Goal: Feedback & Contribution: Contribute content

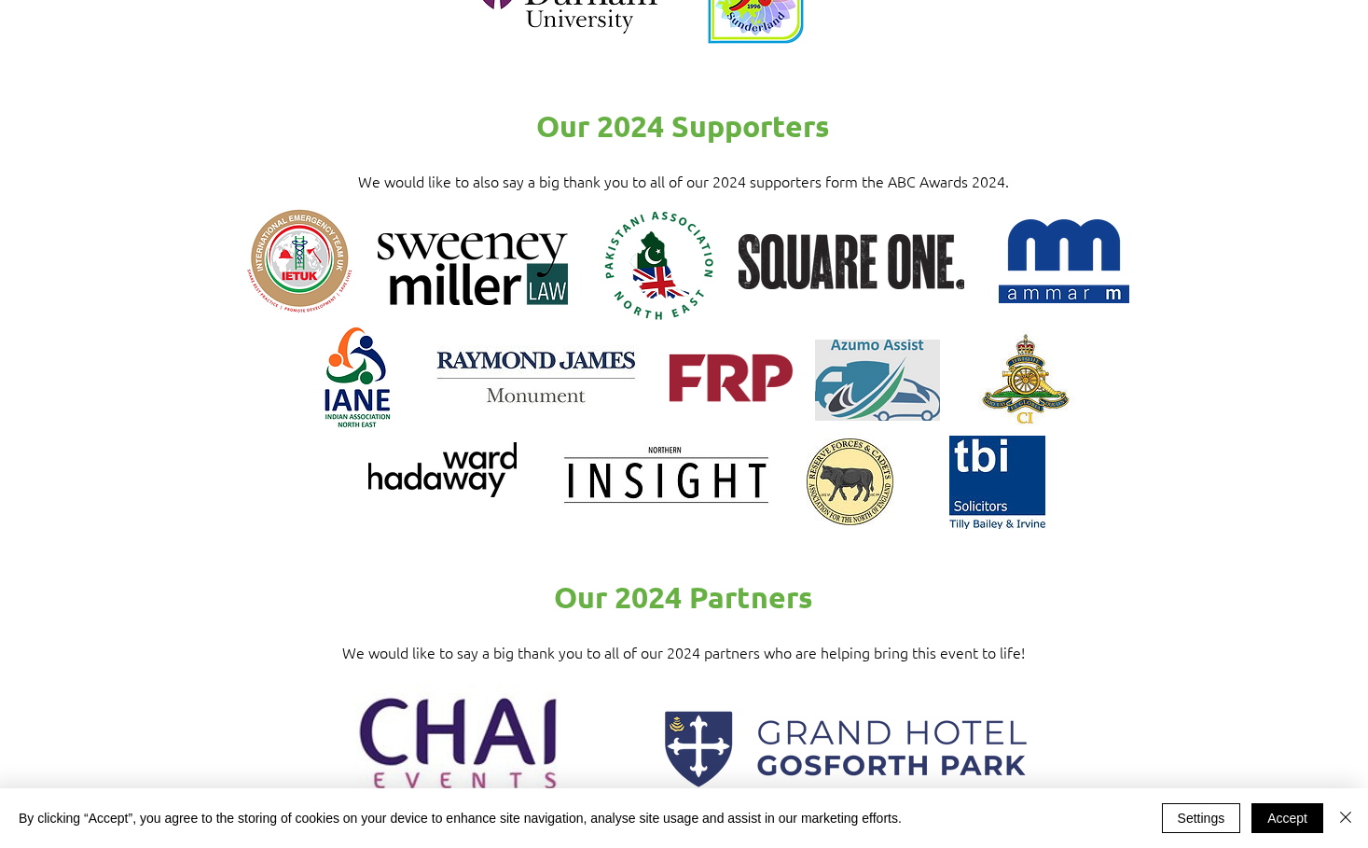
scroll to position [2798, 0]
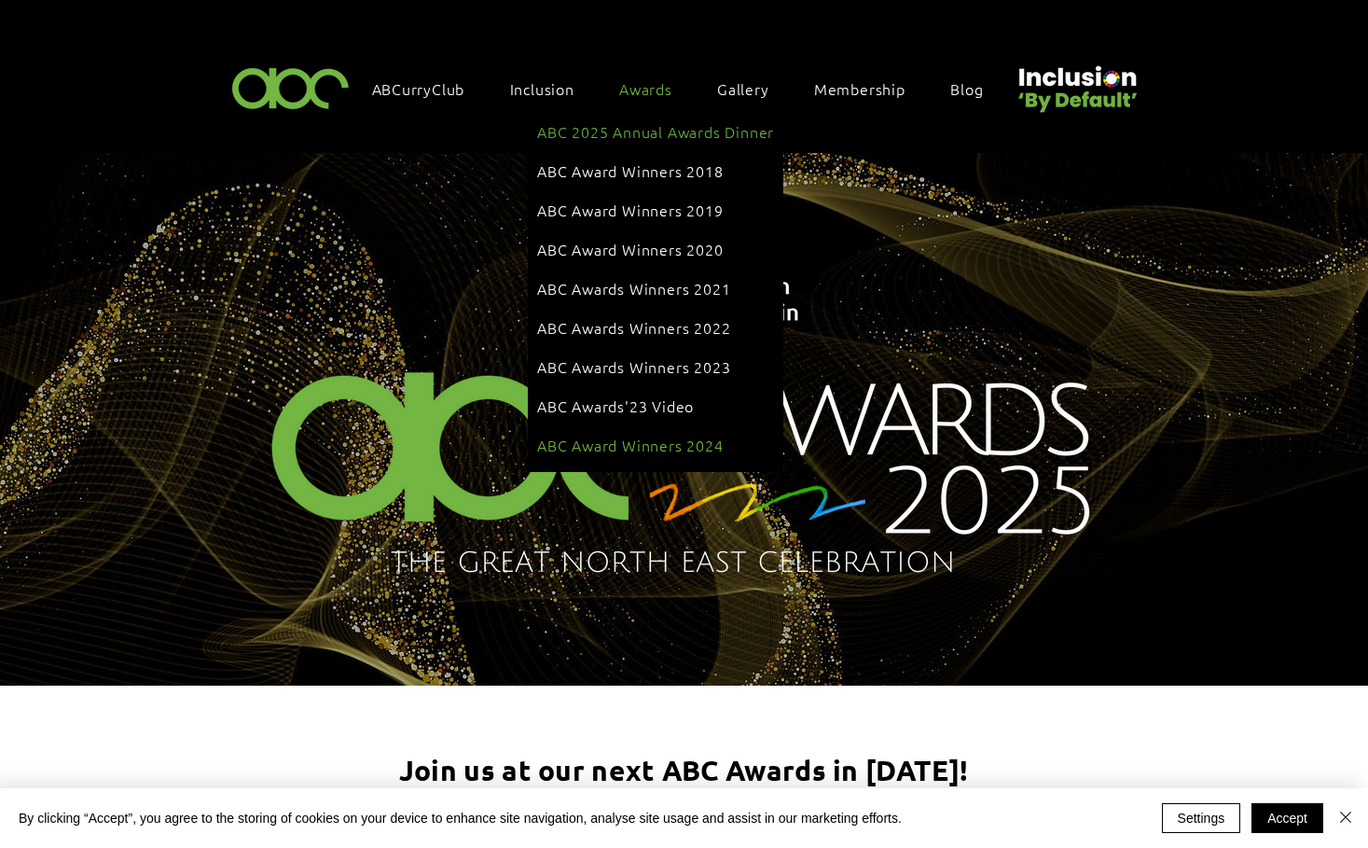
click at [678, 427] on link "ABC Award Winners 2024" at bounding box center [655, 444] width 237 height 35
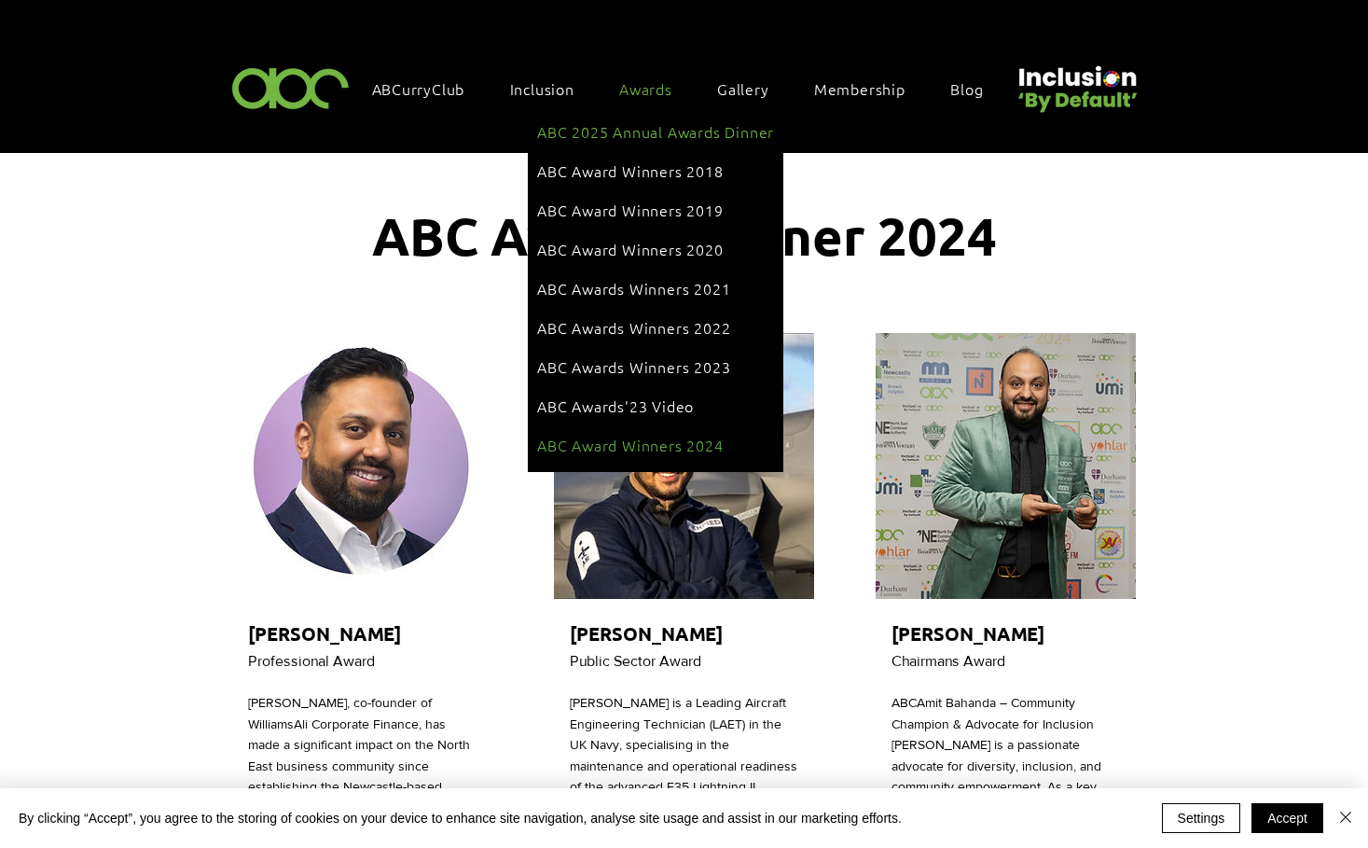
click at [695, 131] on span "ABC 2025 Annual Awards Dinner" at bounding box center [655, 131] width 237 height 21
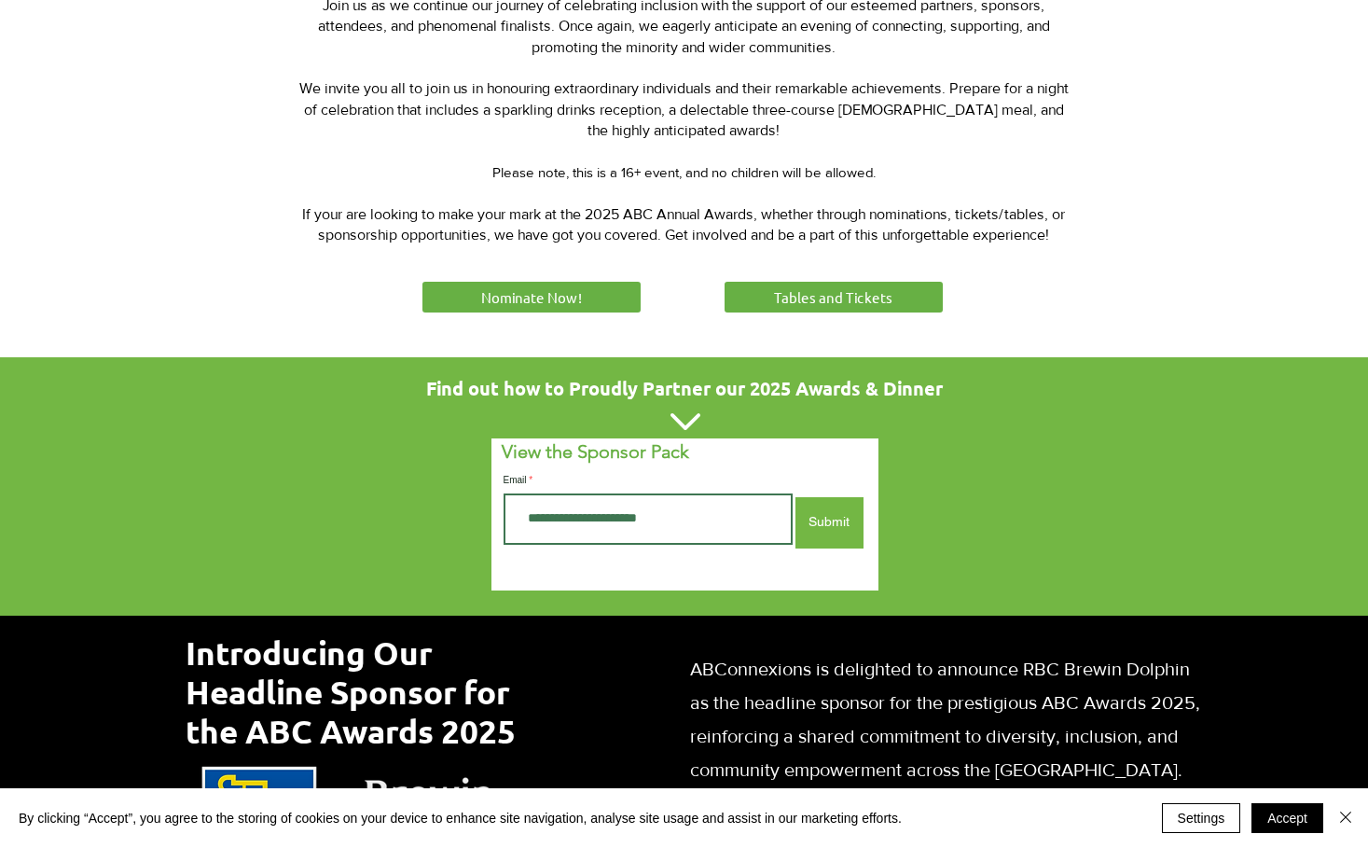
scroll to position [839, 0]
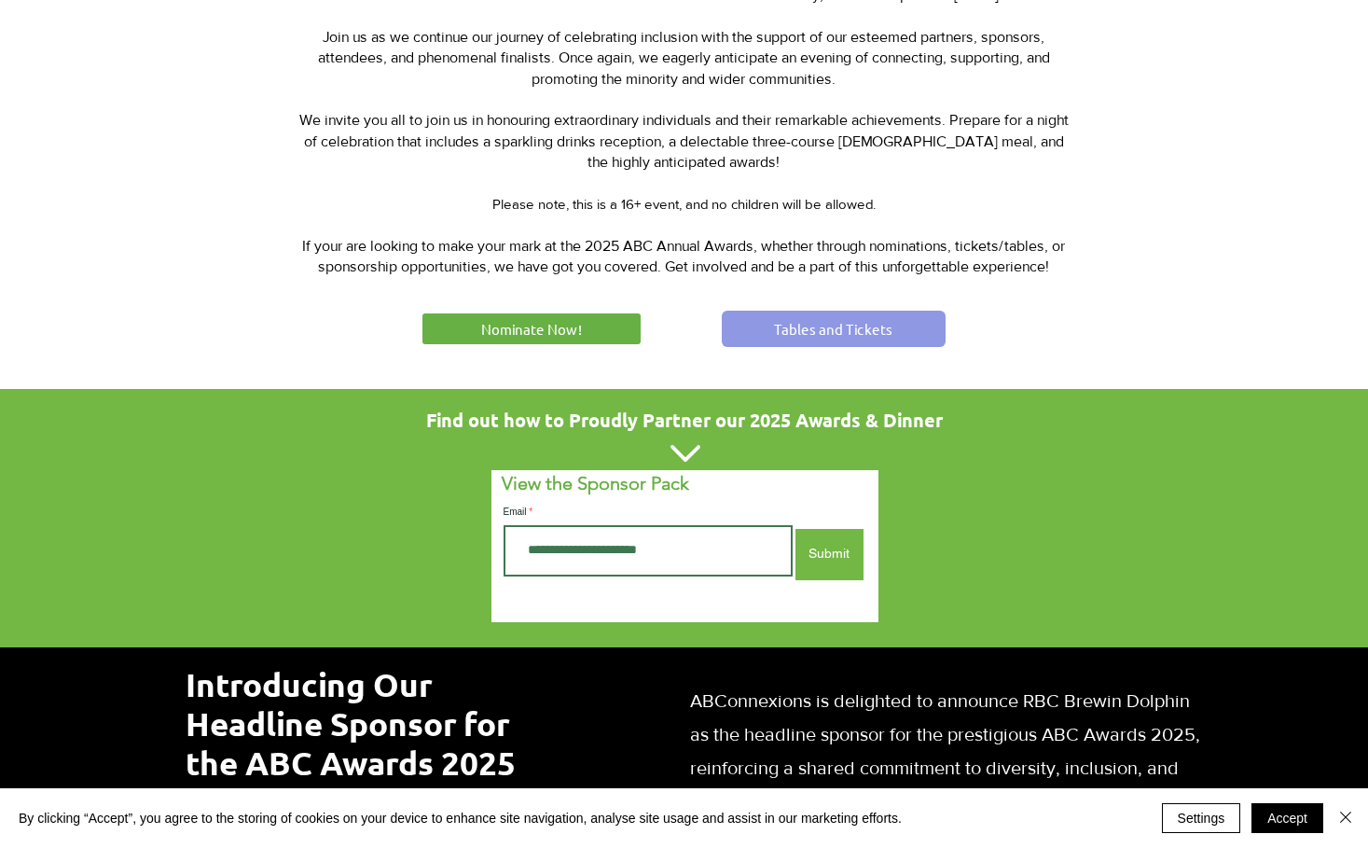
click at [830, 325] on span "Tables and Tickets" at bounding box center [833, 329] width 118 height 20
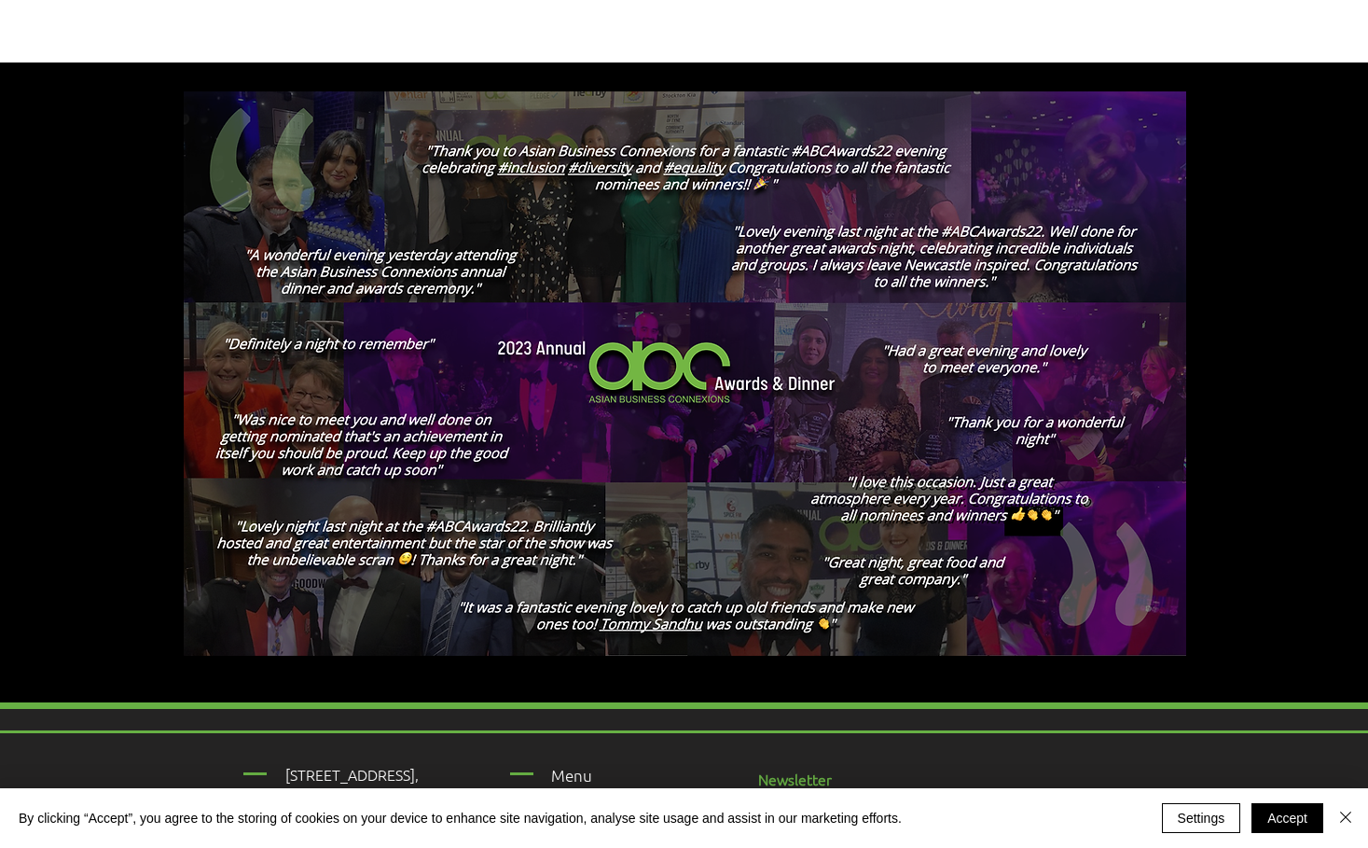
scroll to position [2948, 0]
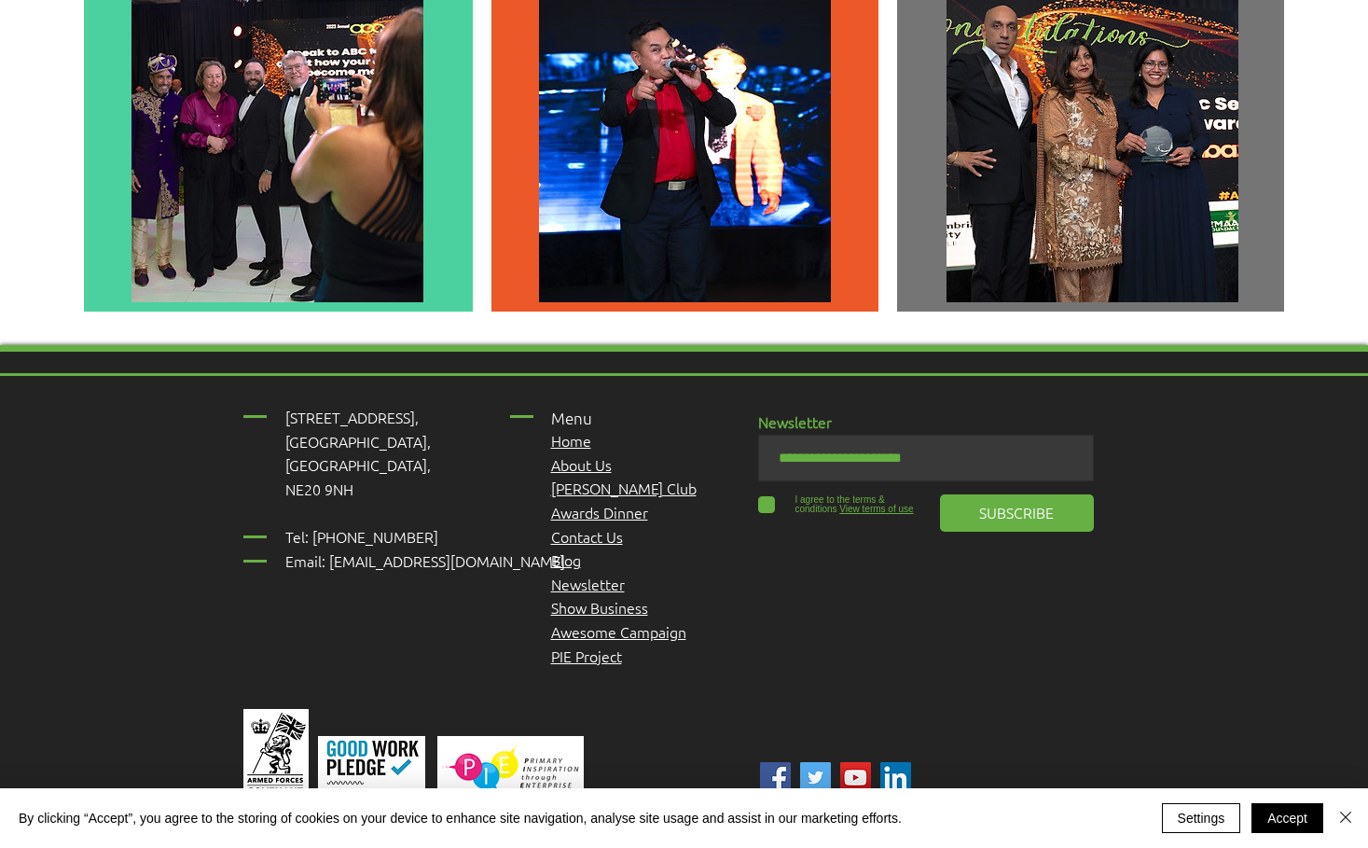
scroll to position [6170, 0]
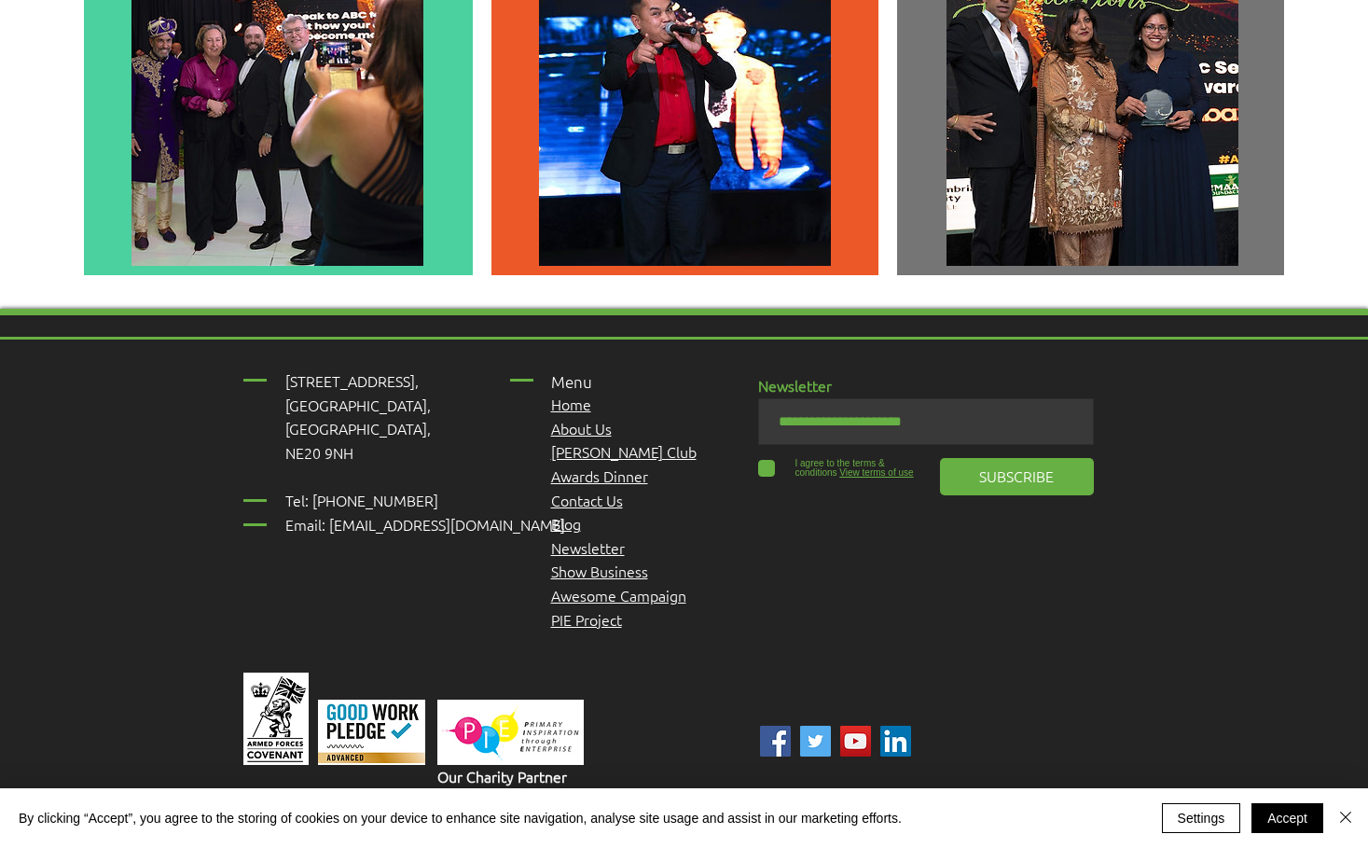
click at [589, 418] on span "About Us" at bounding box center [581, 428] width 61 height 21
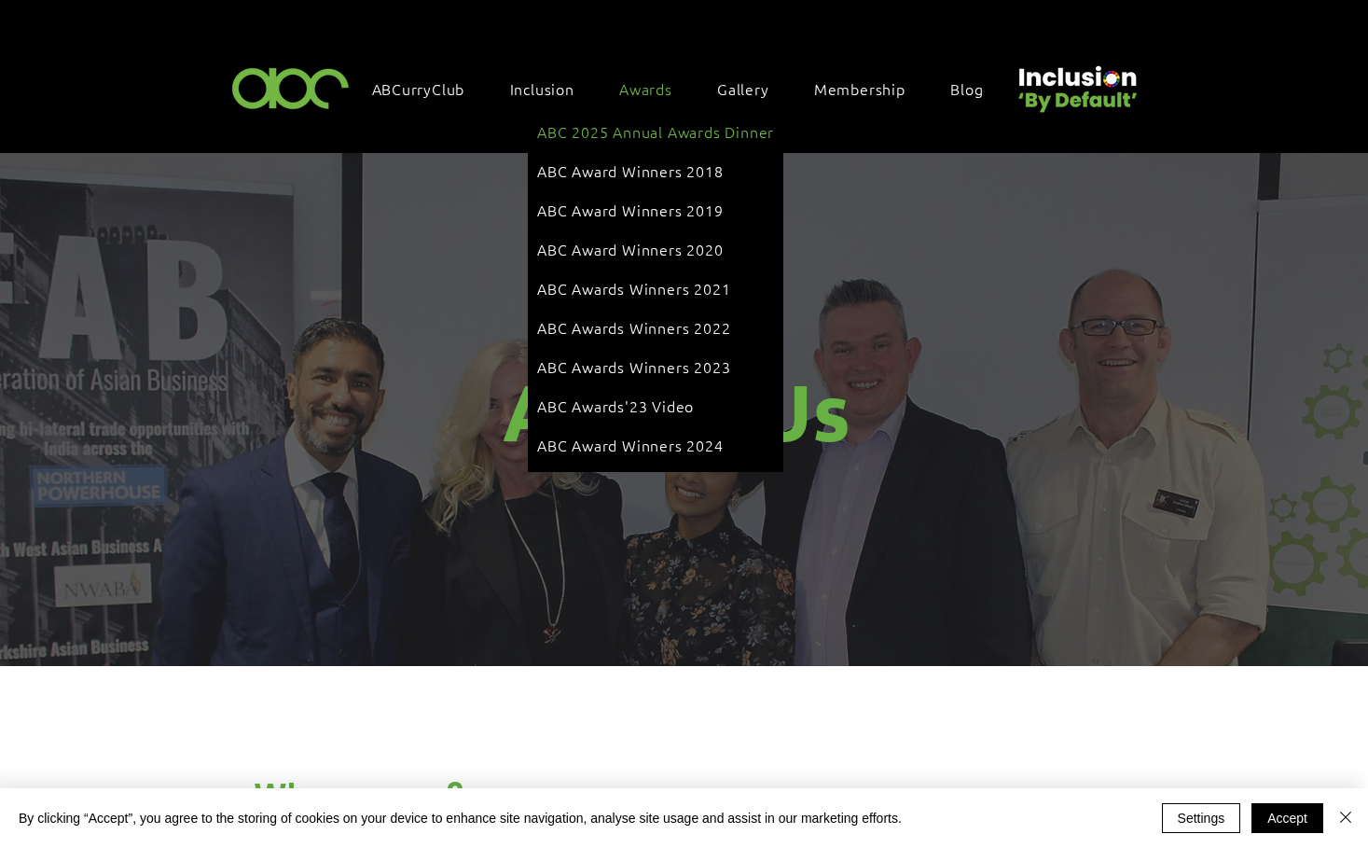
click at [667, 131] on span "ABC 2025 Annual Awards Dinner" at bounding box center [655, 131] width 237 height 21
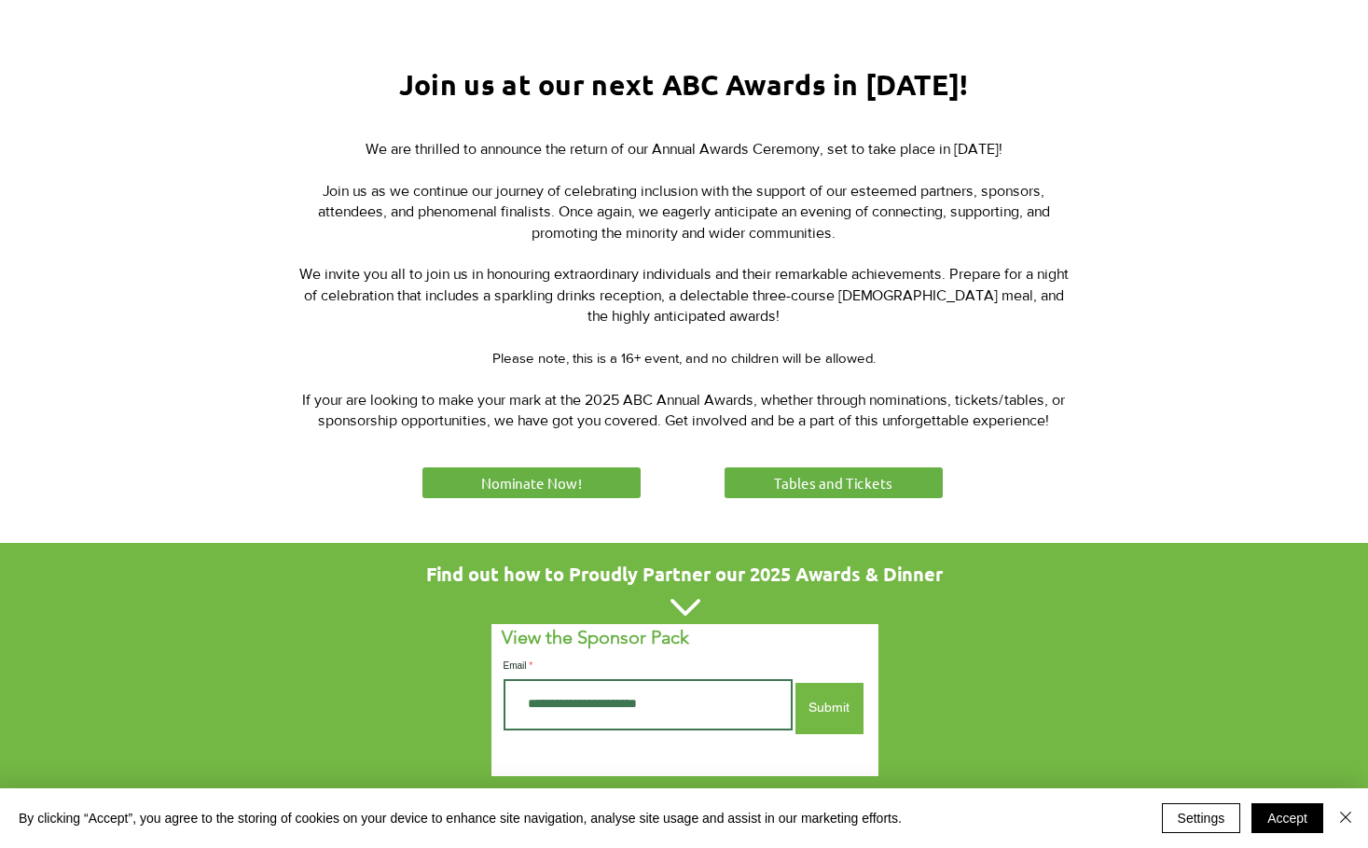
scroll to position [653, 0]
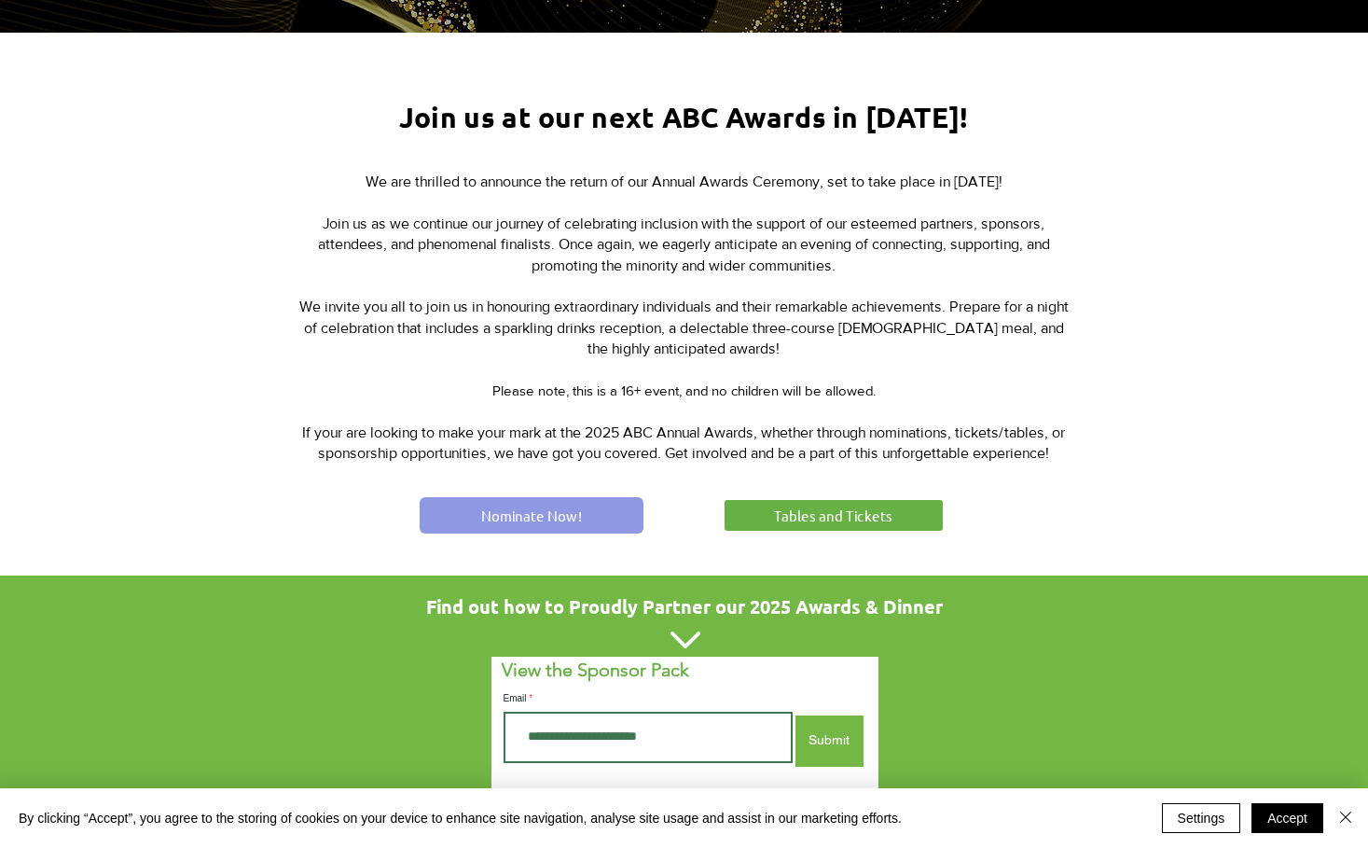
click at [560, 508] on span "Nominate Now!" at bounding box center [531, 515] width 101 height 20
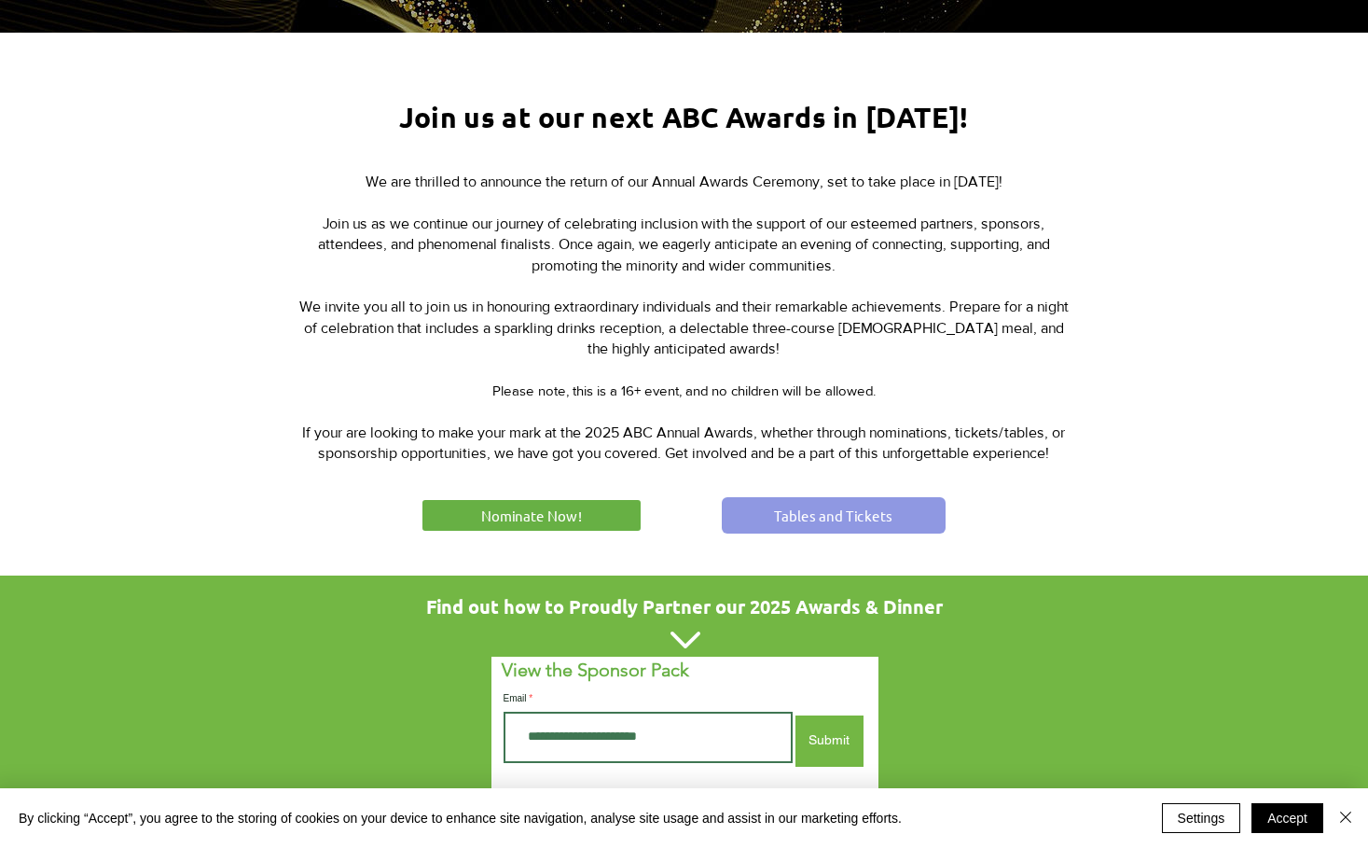
click at [779, 511] on span "Tables and Tickets" at bounding box center [833, 515] width 118 height 20
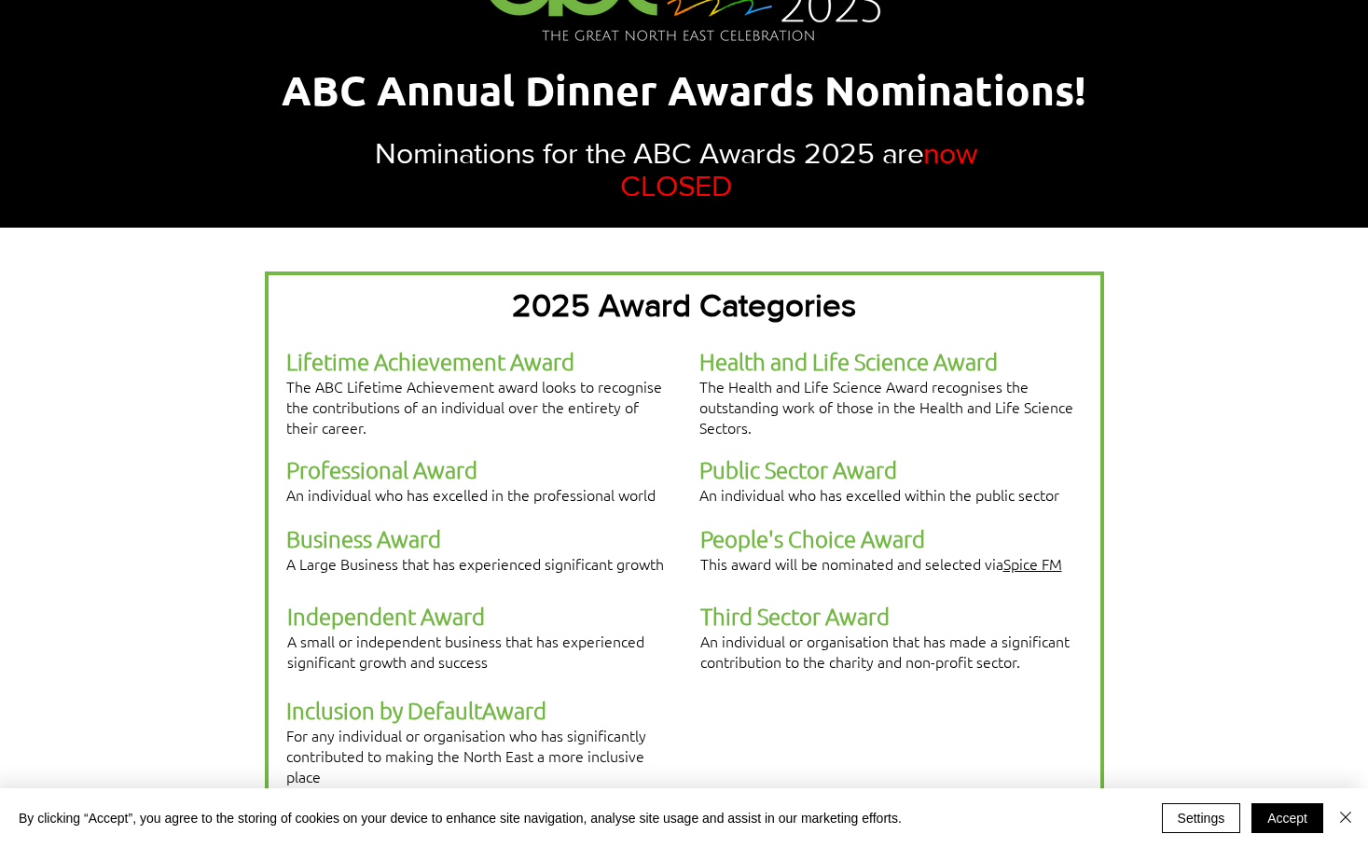
scroll to position [280, 0]
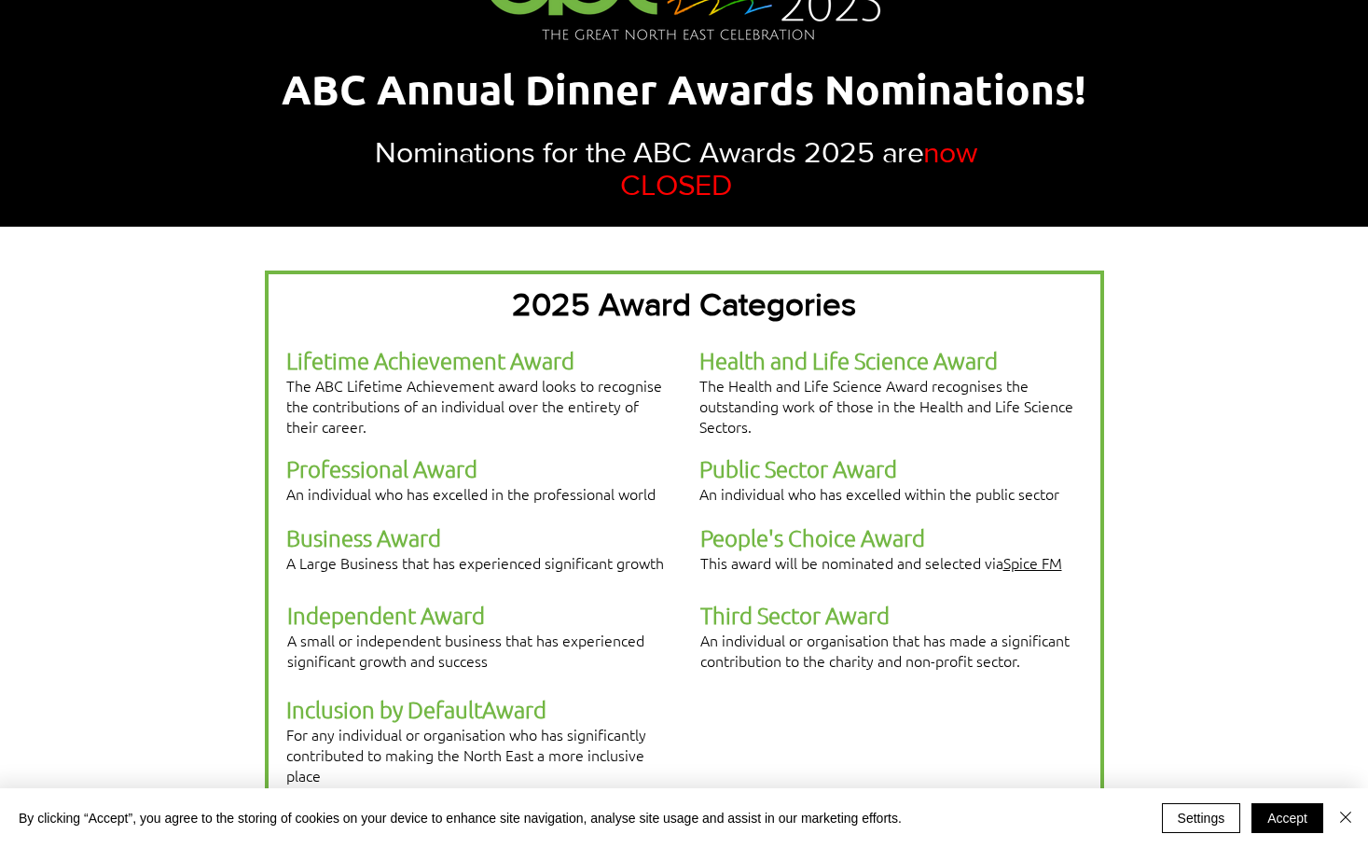
click at [439, 454] on span "Professional Award" at bounding box center [381, 468] width 191 height 28
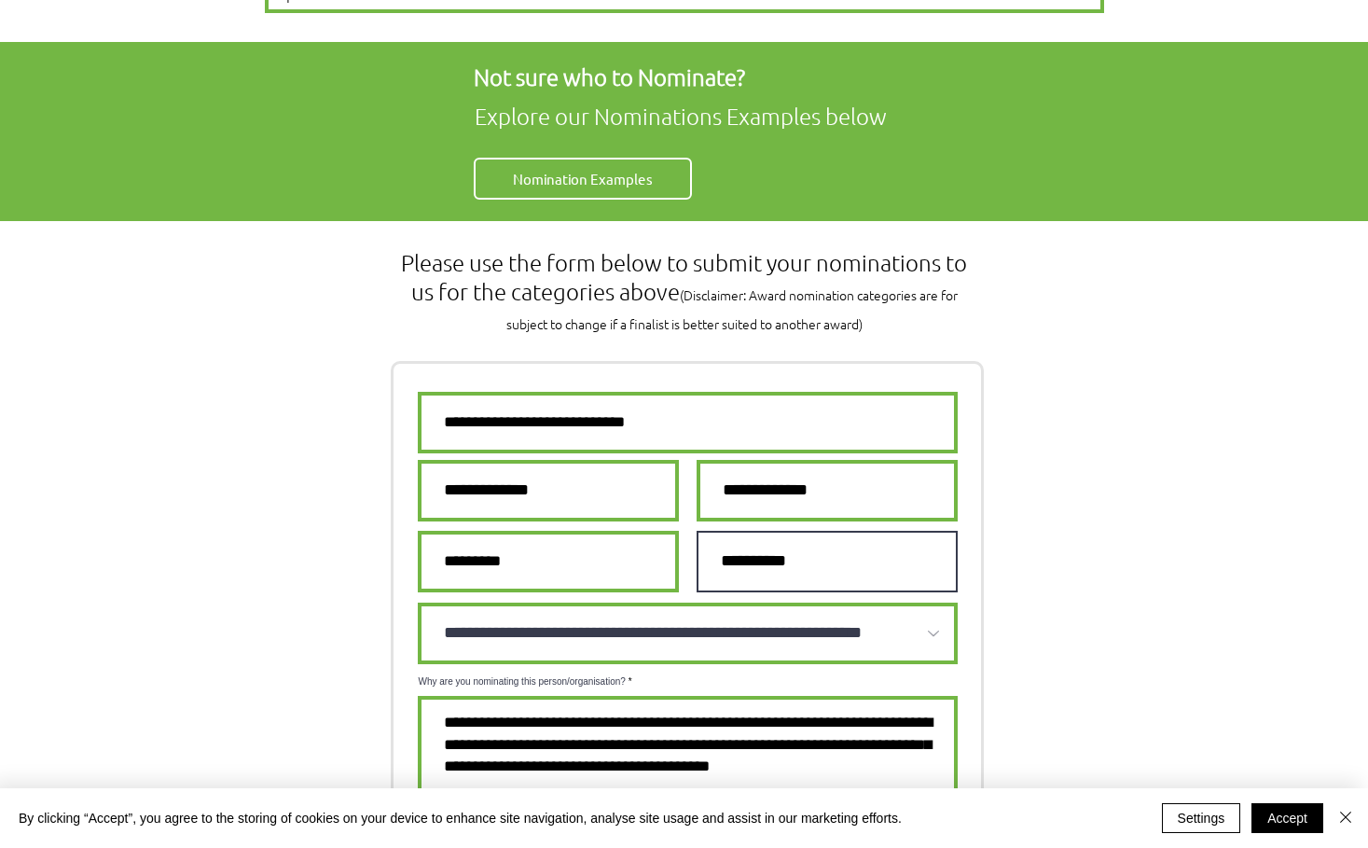
scroll to position [1119, 0]
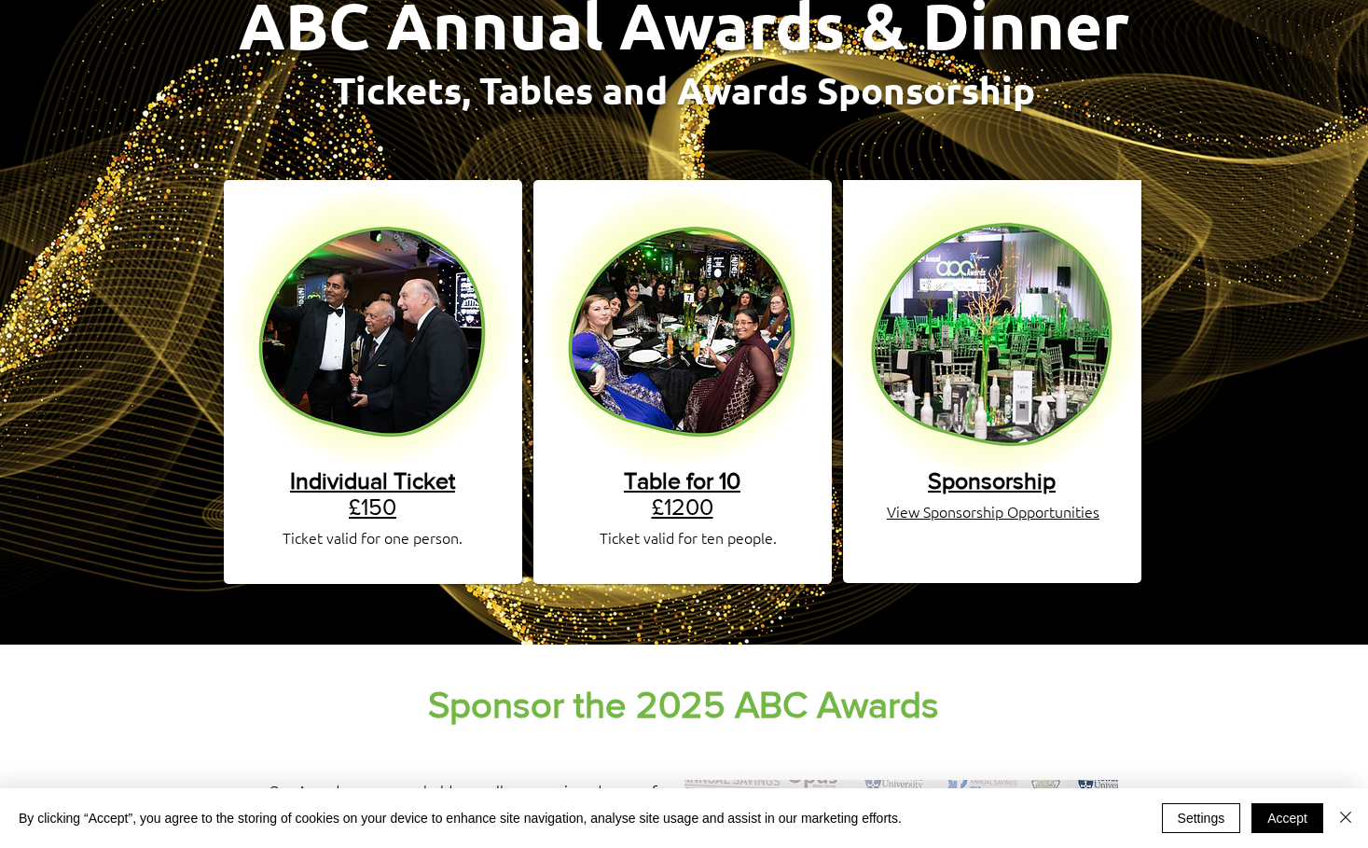
scroll to position [280, 0]
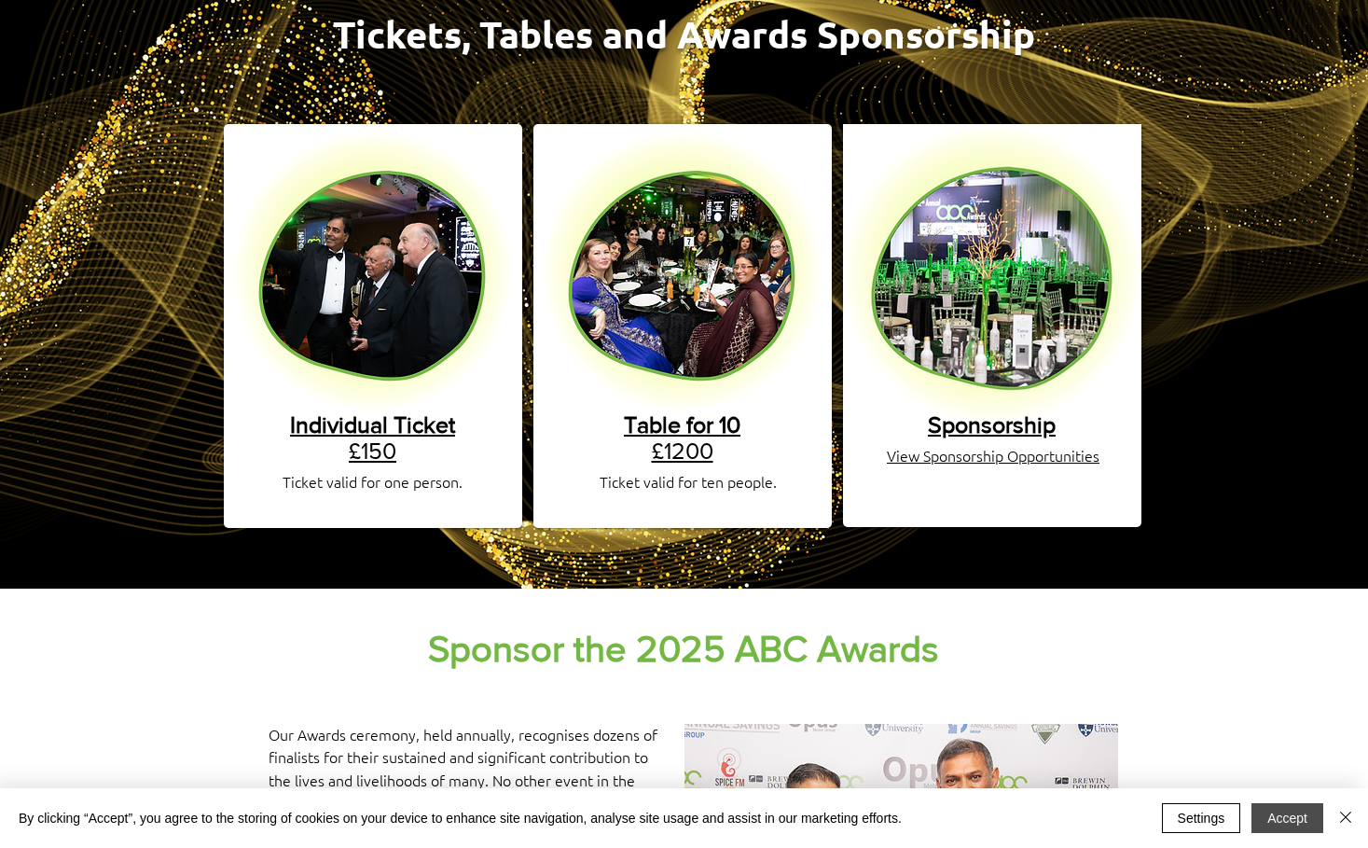
click at [1309, 820] on button "Accept" at bounding box center [1287, 818] width 72 height 30
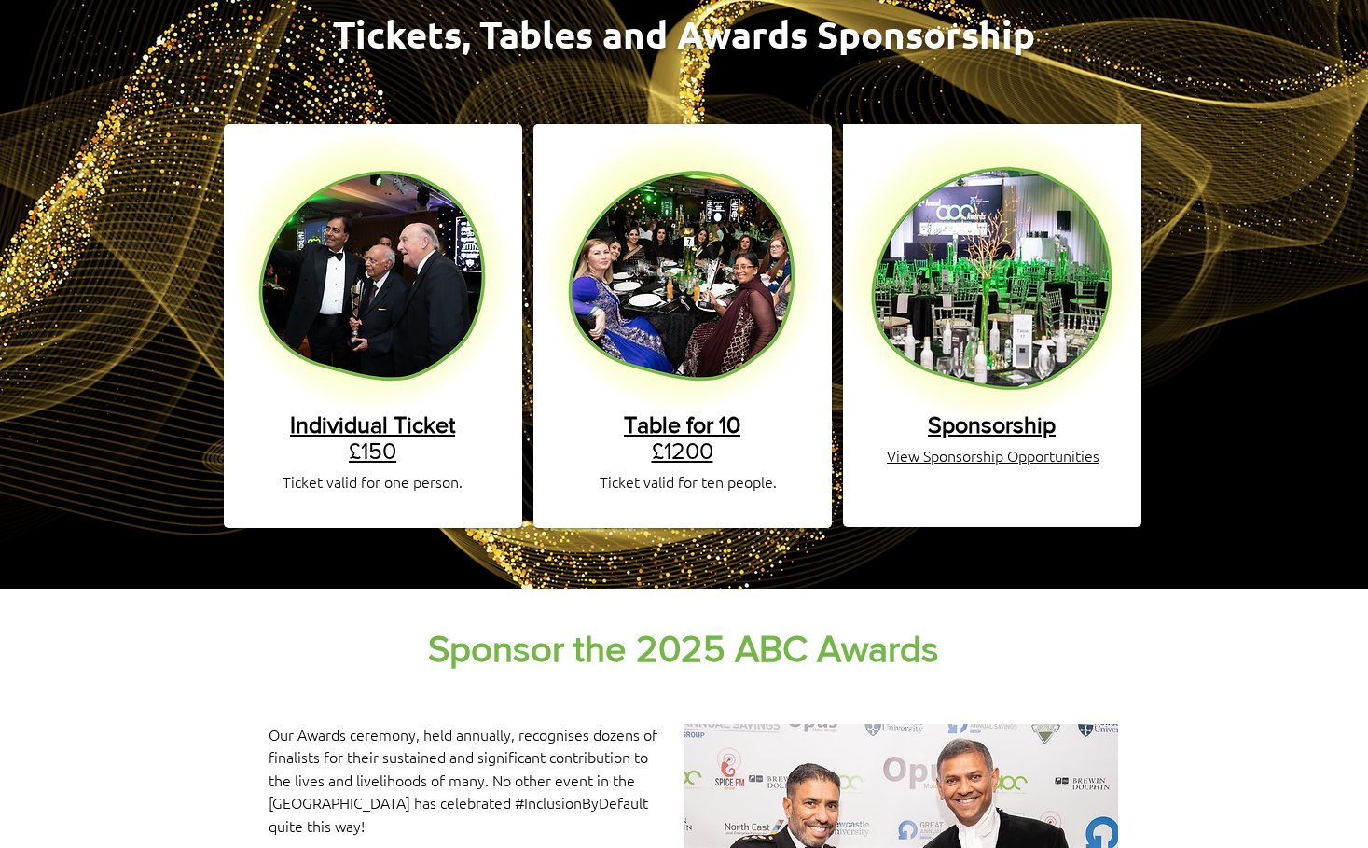
click at [954, 445] on span "View Sponsorship Opportunities" at bounding box center [993, 455] width 213 height 21
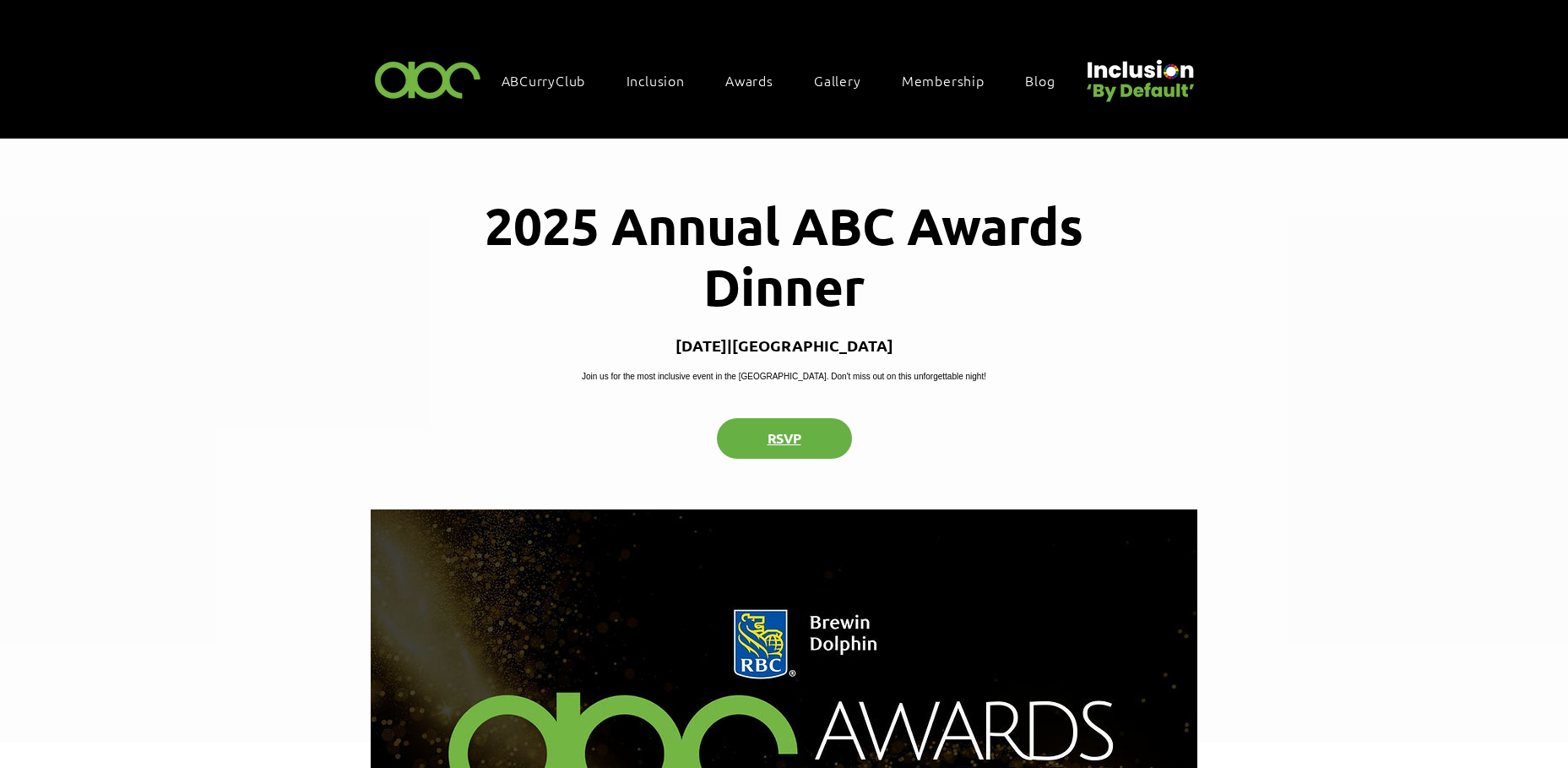
click at [793, 458] on button "RSVP" at bounding box center [784, 438] width 135 height 41
click at [940, 79] on span "Membership" at bounding box center [942, 80] width 82 height 19
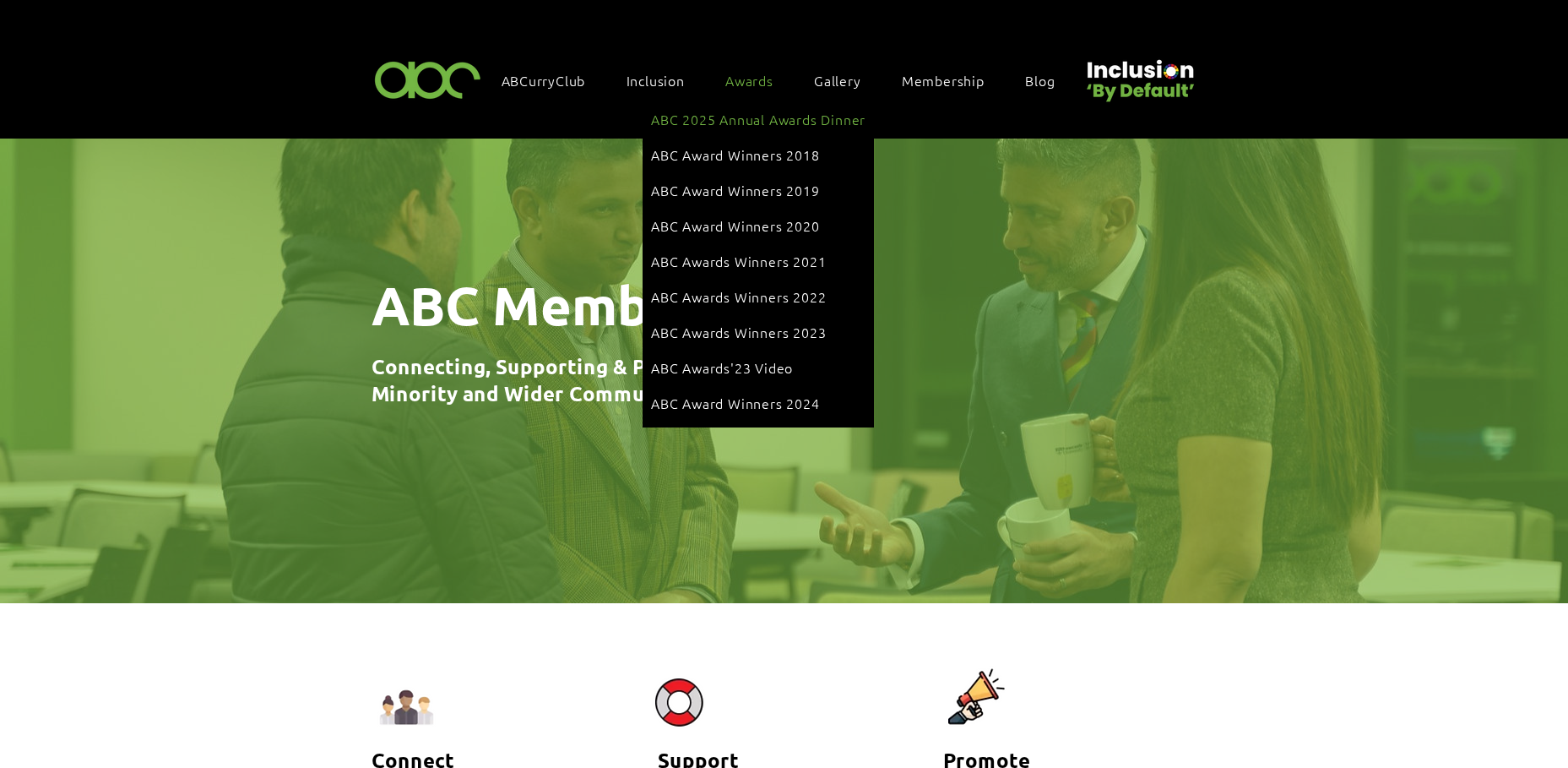
click at [764, 120] on span "ABC 2025 Annual Awards Dinner" at bounding box center [758, 119] width 215 height 19
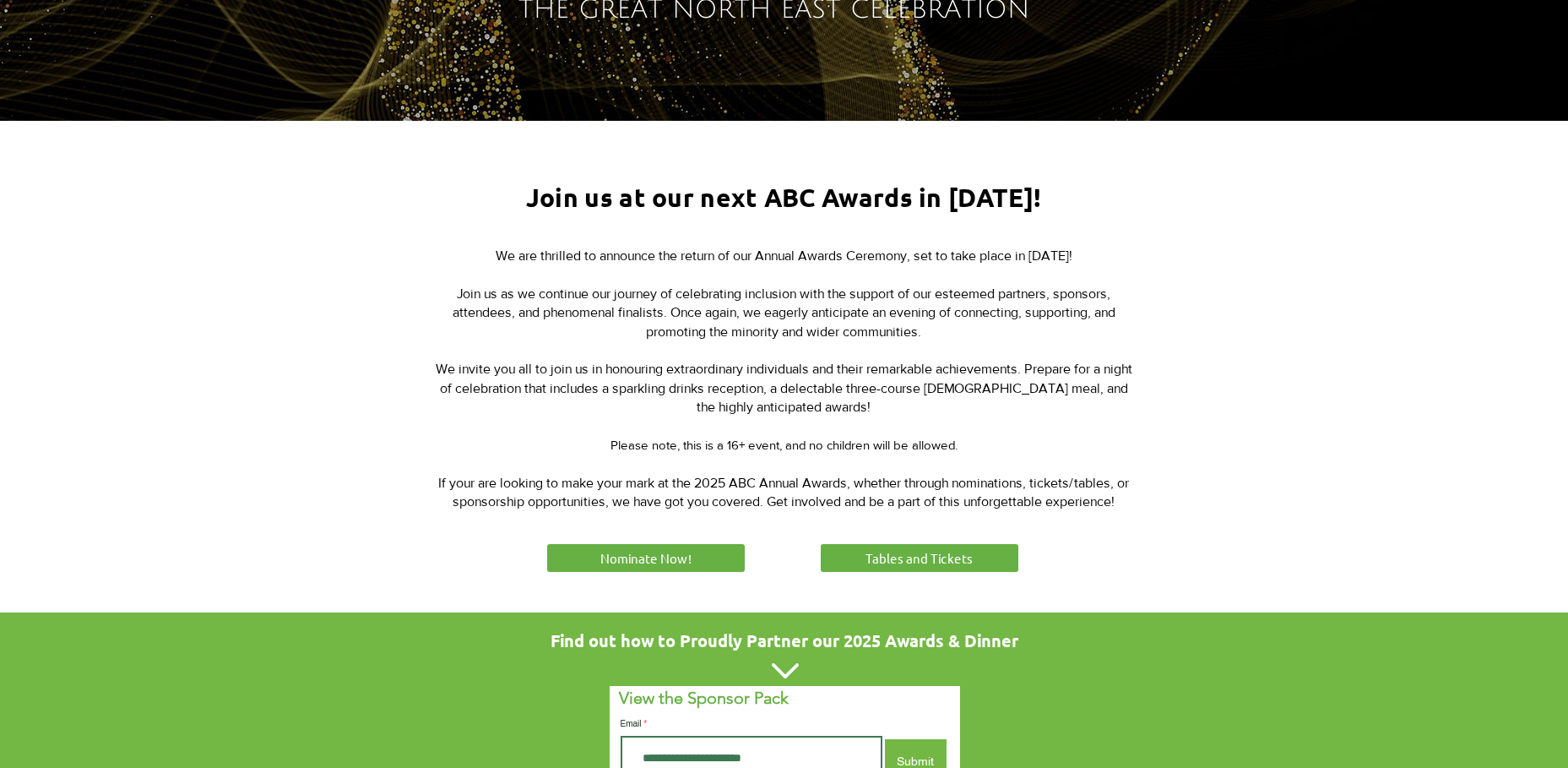
scroll to position [591, 0]
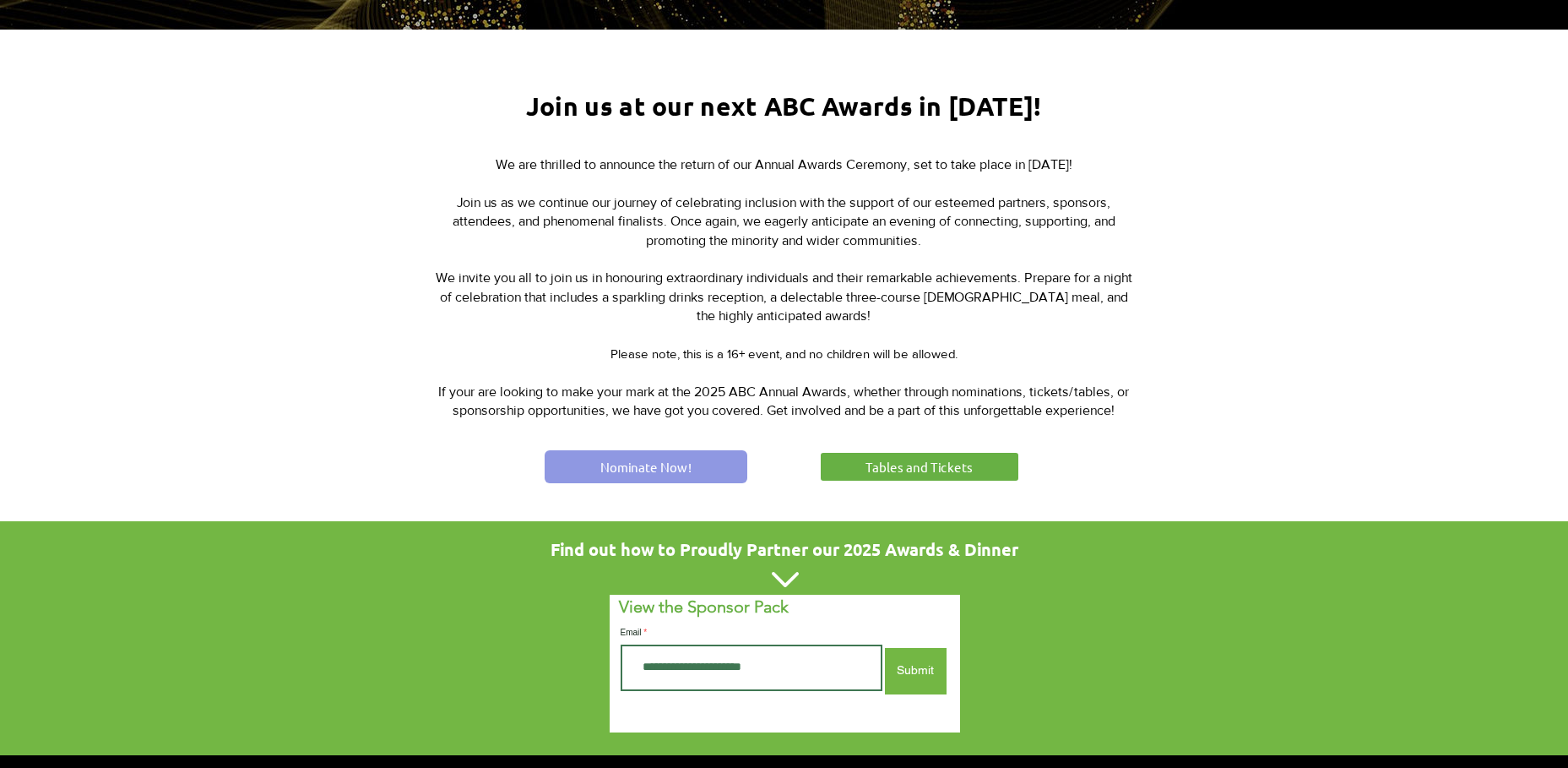
click at [640, 459] on span "Nominate Now!" at bounding box center [645, 466] width 91 height 18
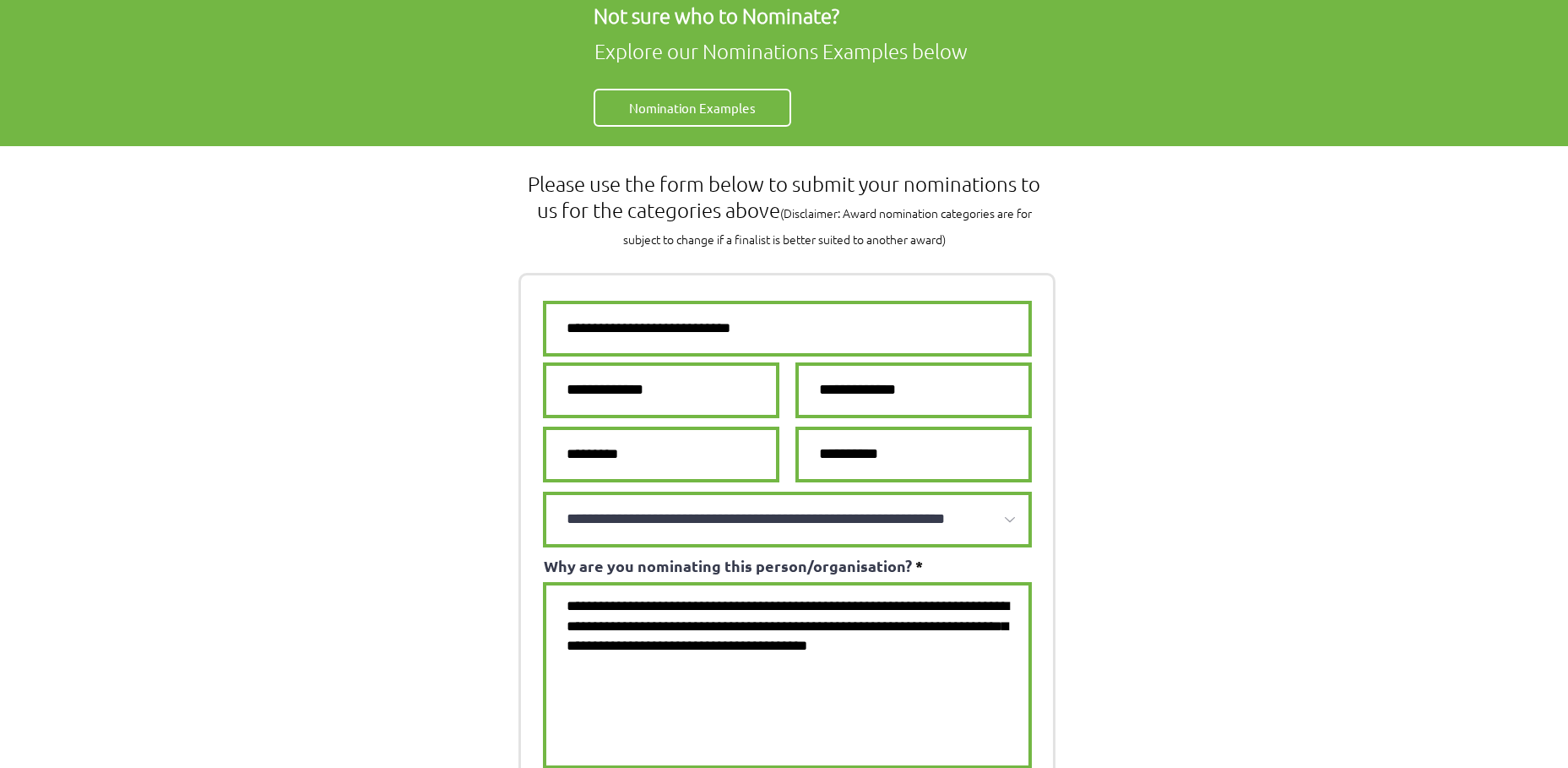
scroll to position [1013, 0]
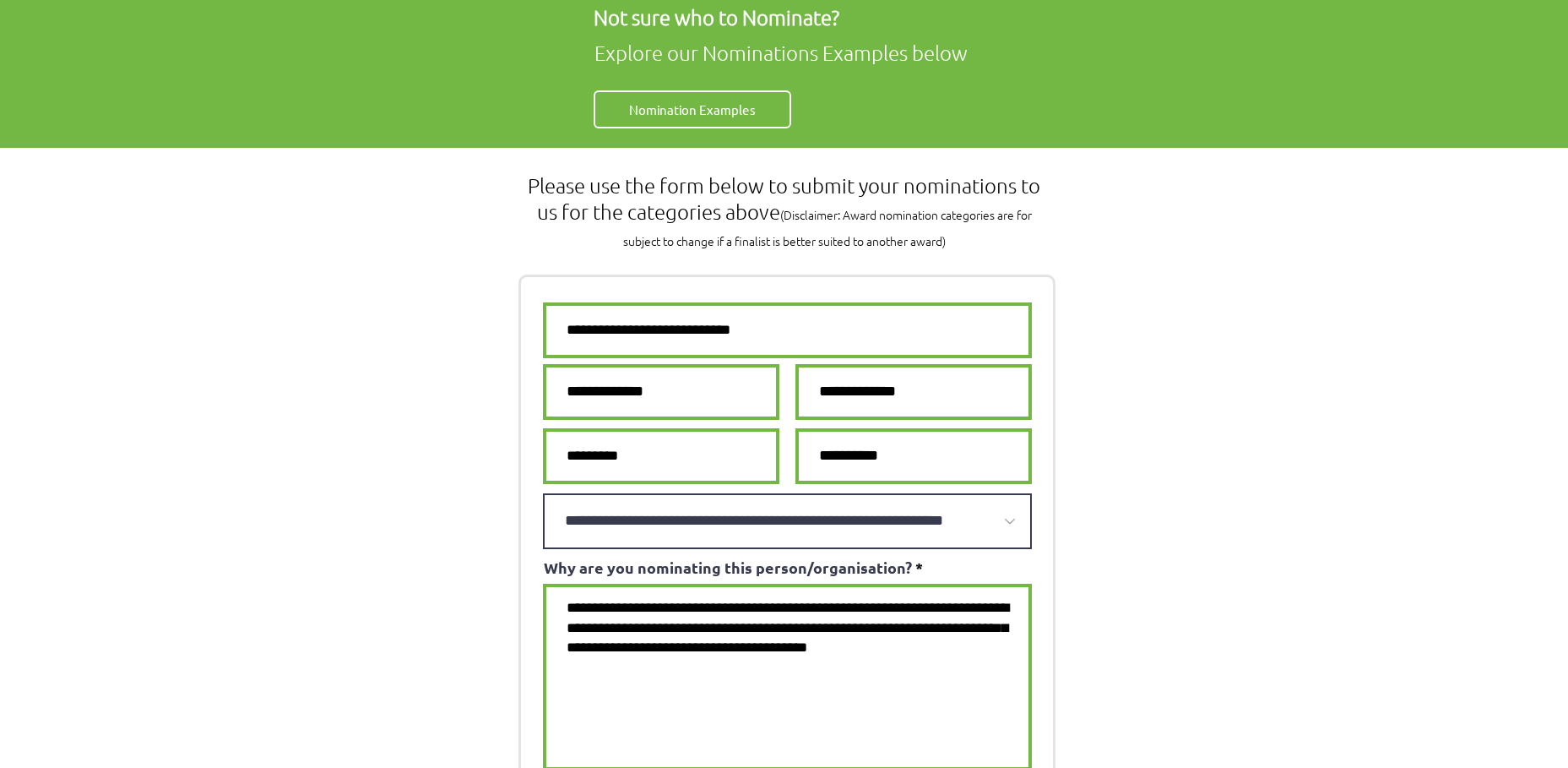
click at [766, 494] on select "**********" at bounding box center [788, 522] width 489 height 56
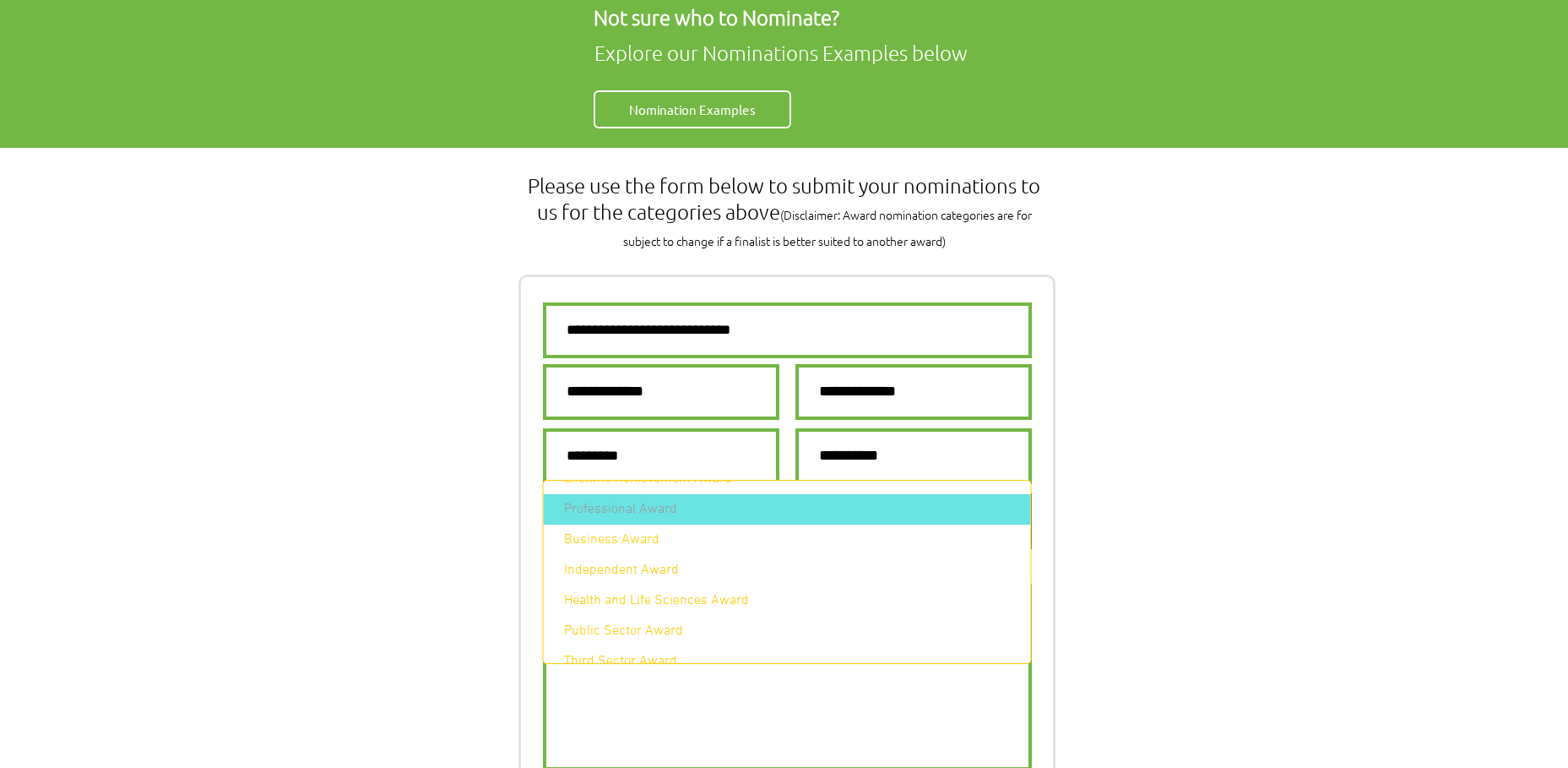
scroll to position [0, 0]
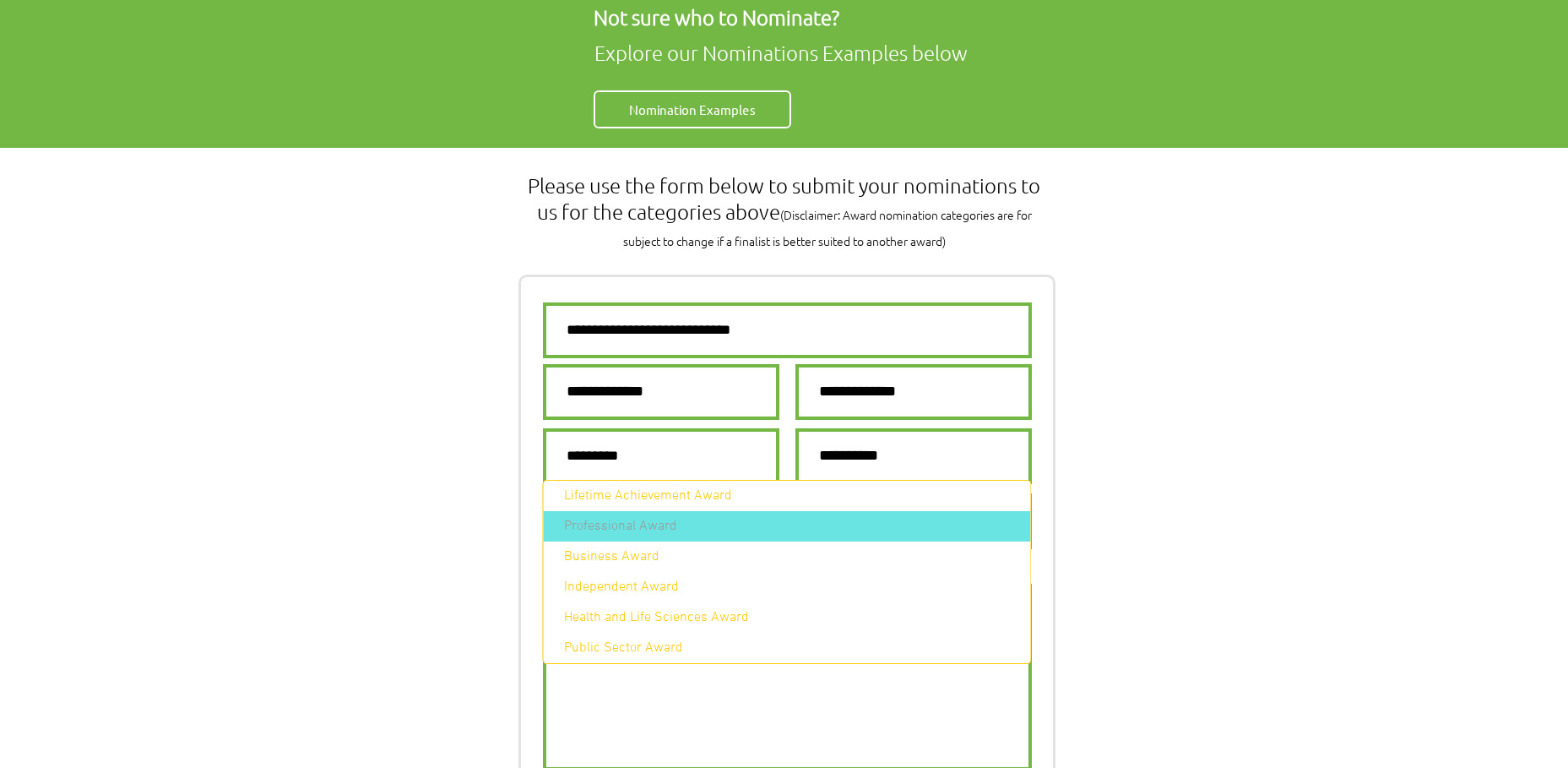
click at [631, 533] on div "Professional Award" at bounding box center [610, 526] width 133 height 17
select select "**********"
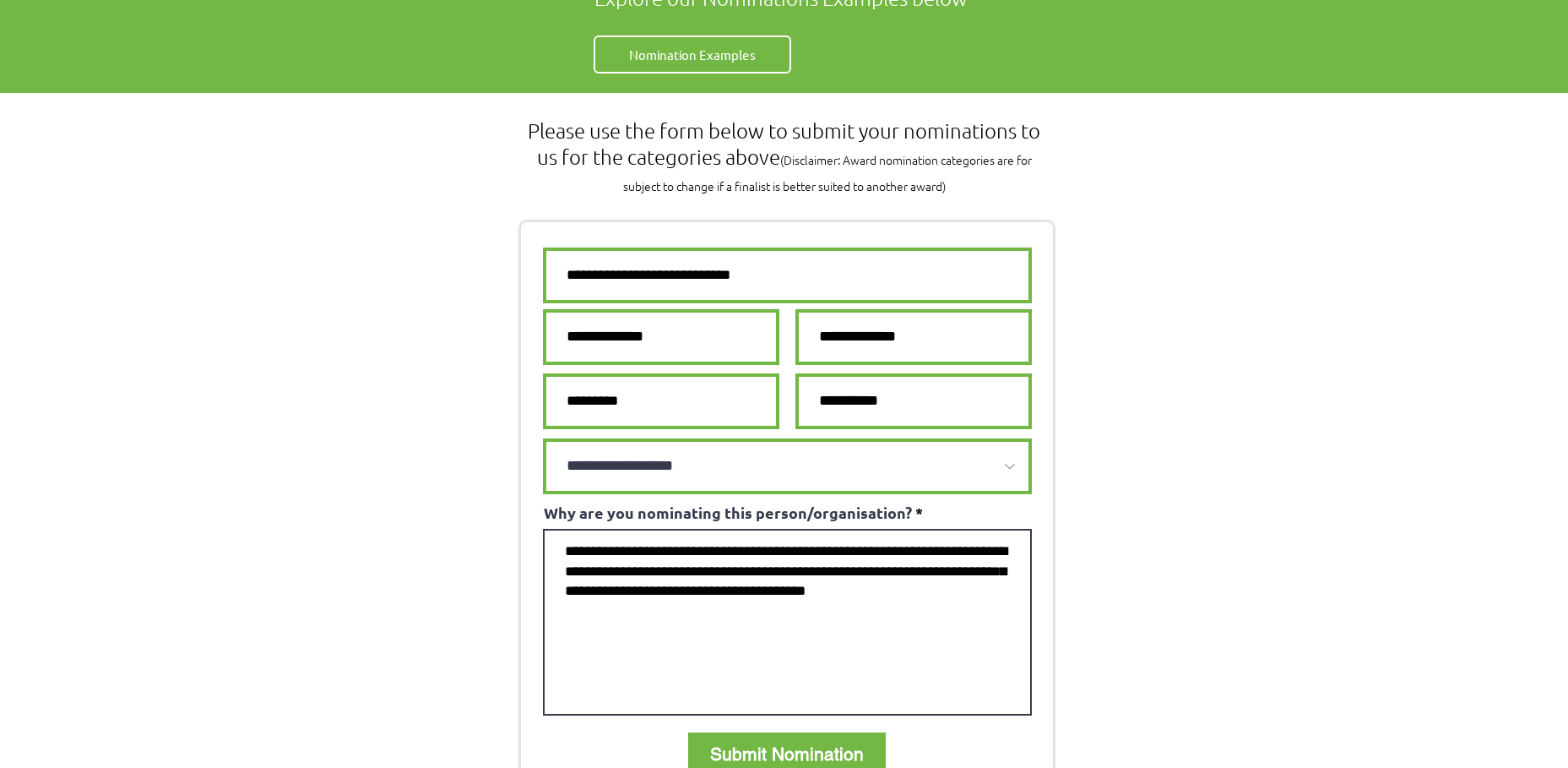
scroll to position [1098, 0]
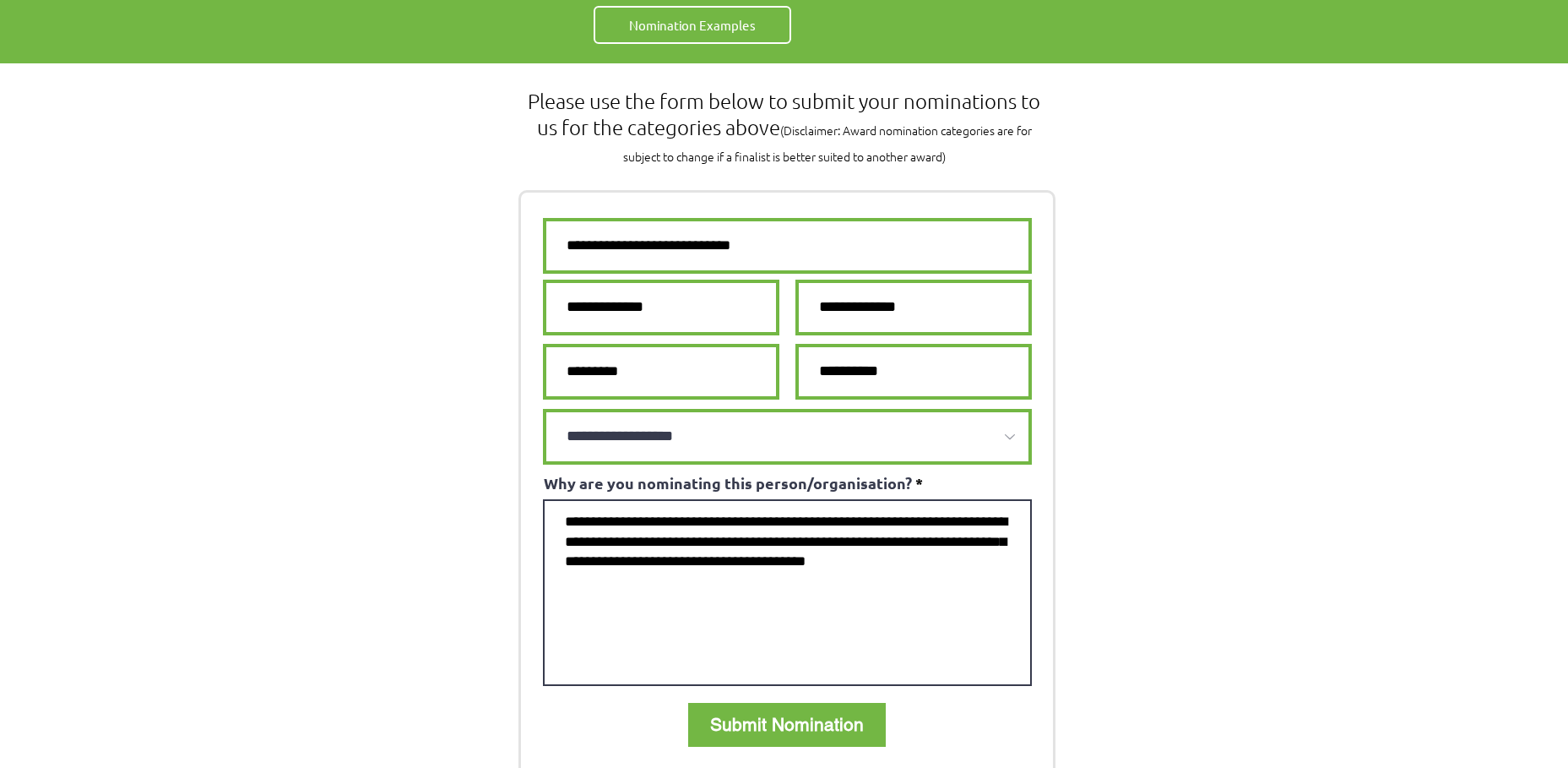
click at [830, 499] on textarea "Why are you nominating this person/organisation?" at bounding box center [788, 592] width 489 height 187
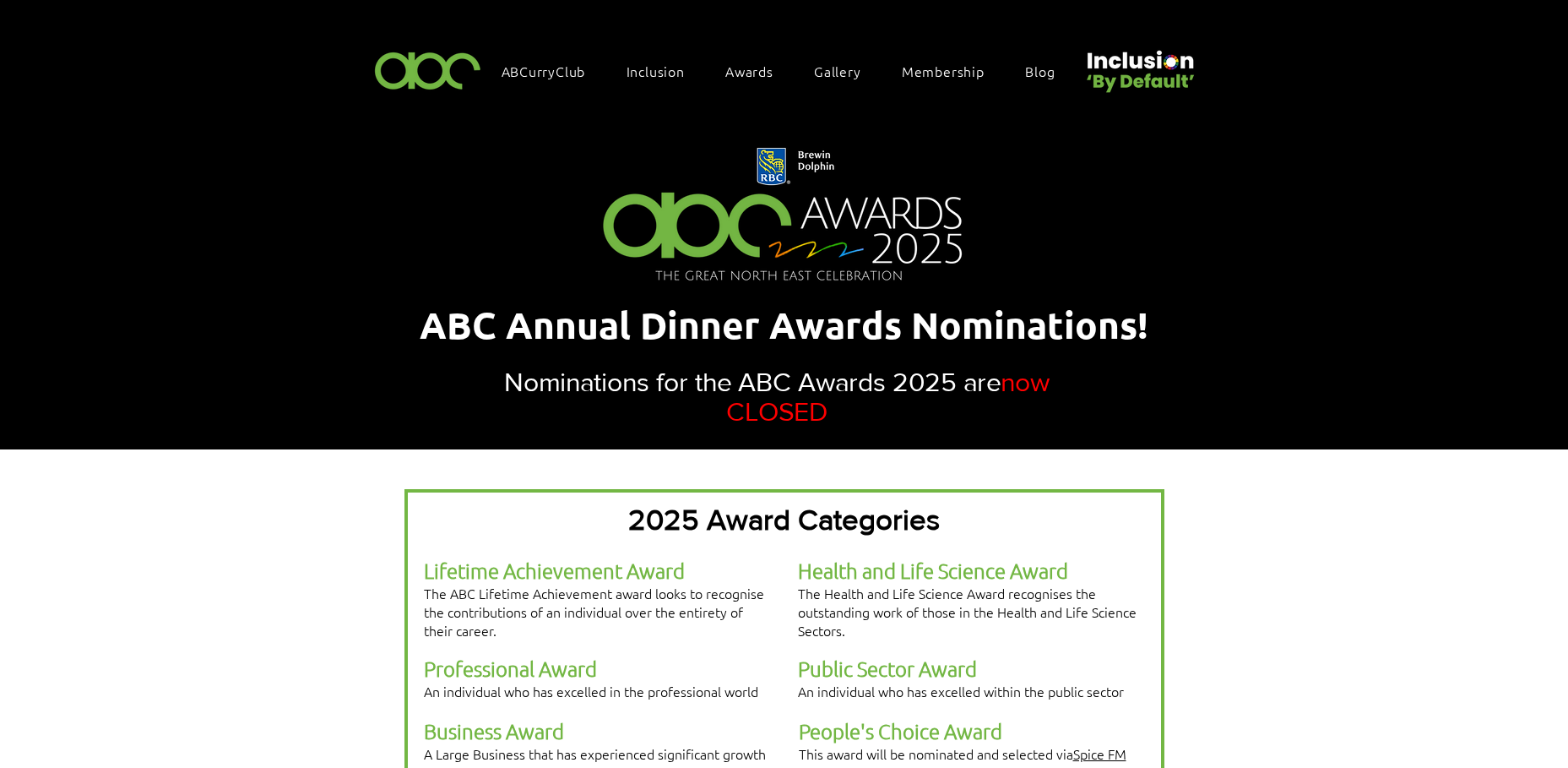
scroll to position [0, 0]
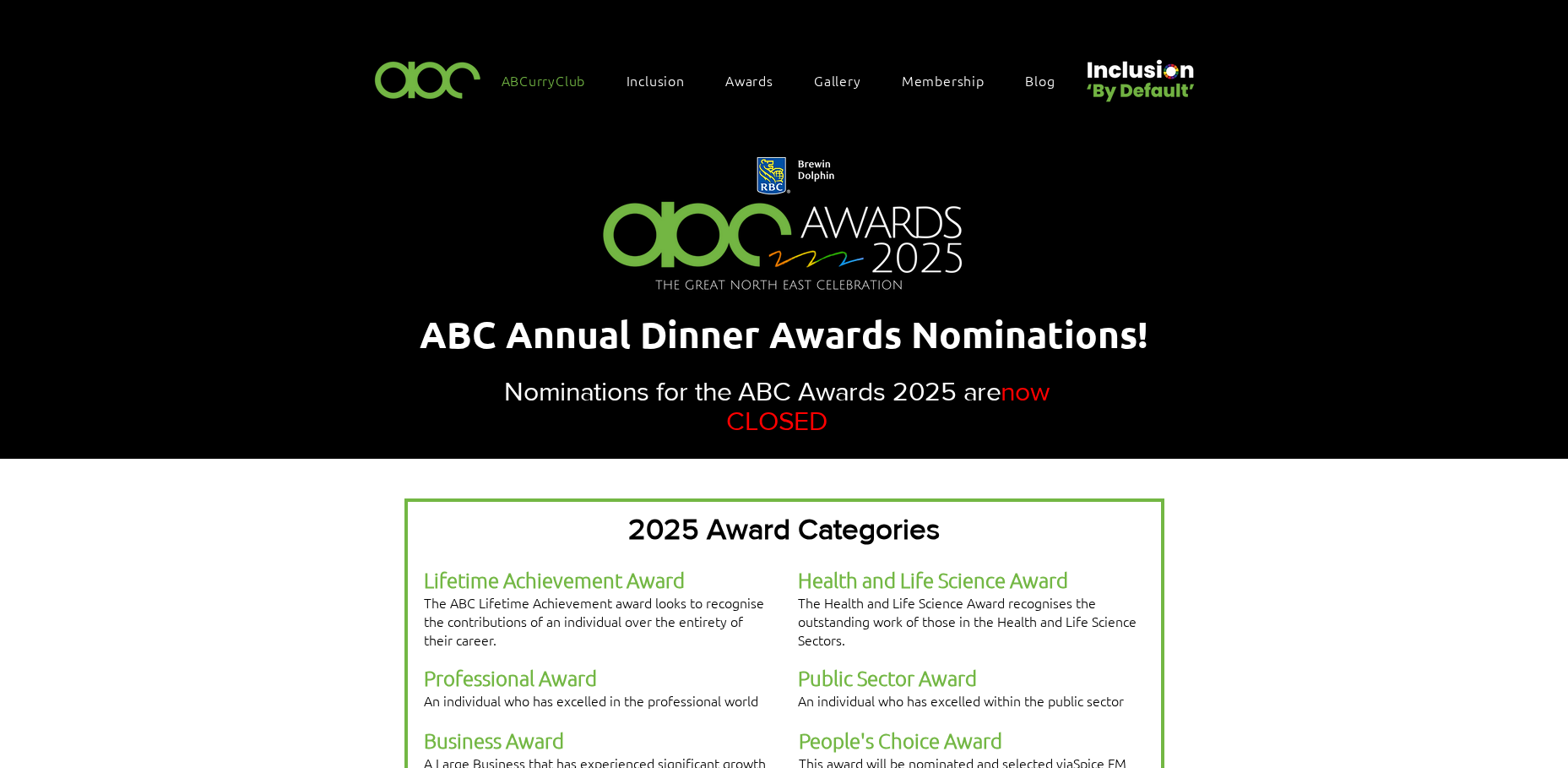
click at [543, 84] on span "ABCurryClub" at bounding box center [543, 80] width 84 height 19
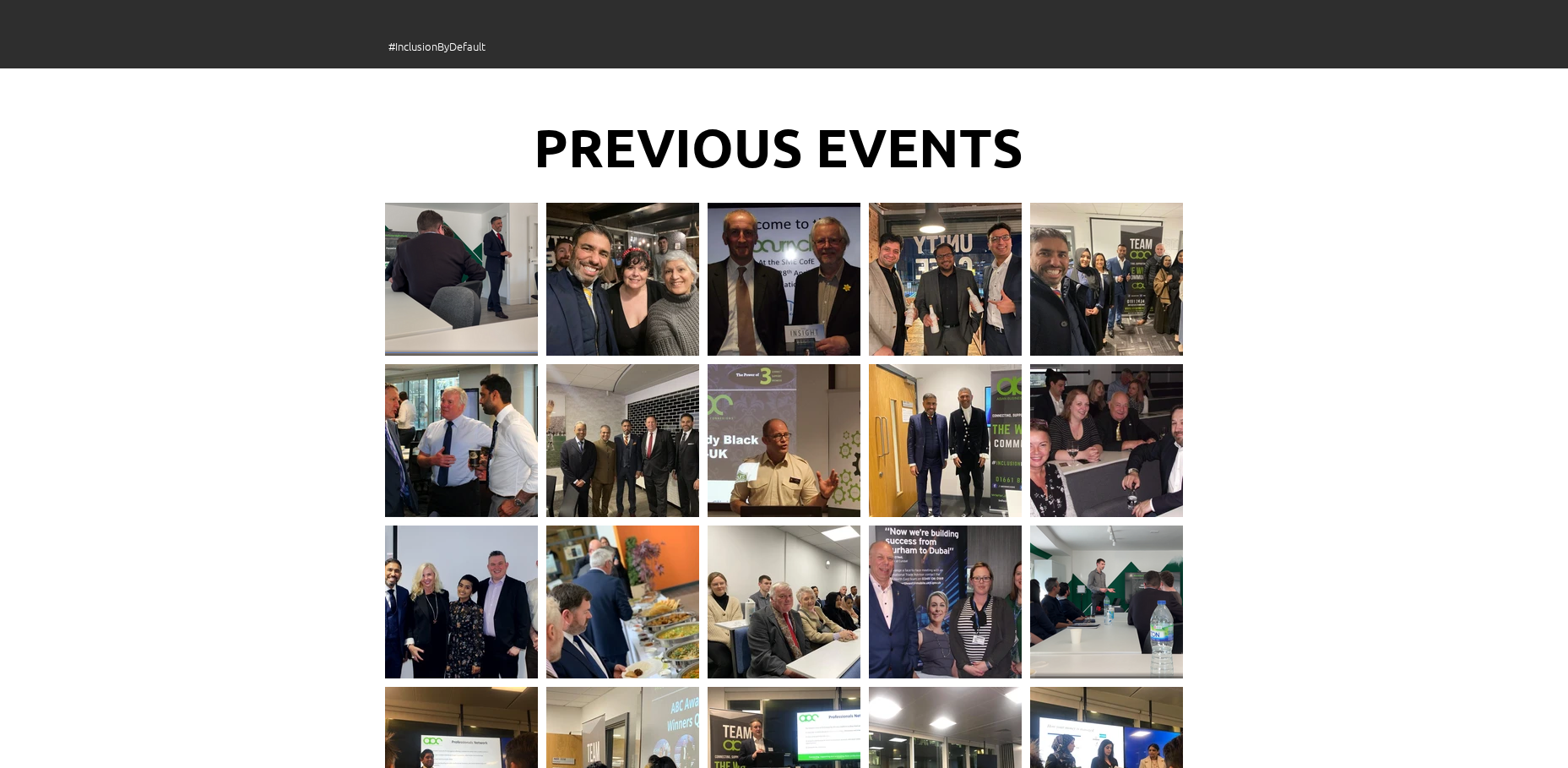
scroll to position [1858, 0]
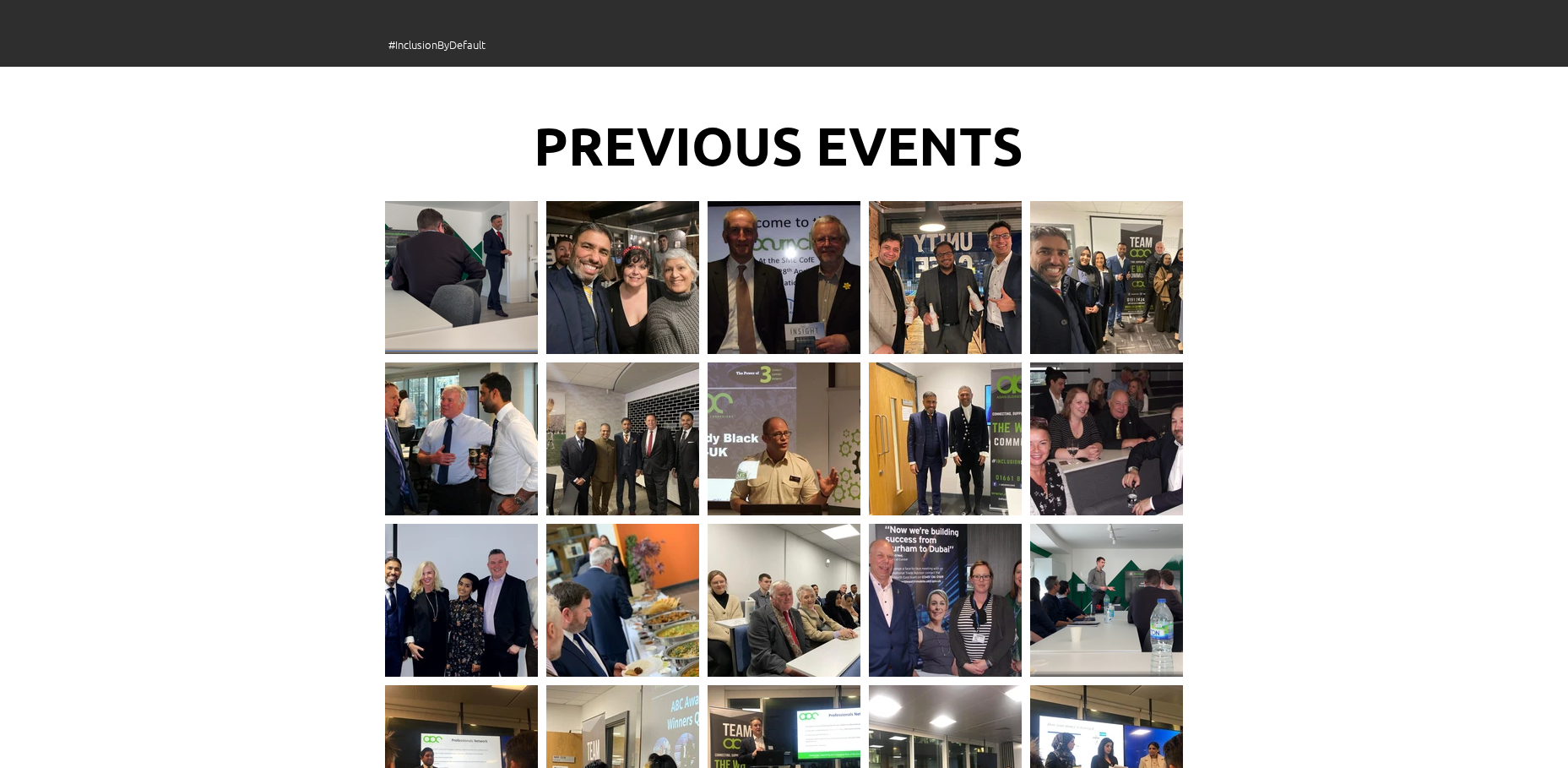
click at [807, 389] on div at bounding box center [783, 431] width 153 height 138
drag, startPoint x: 937, startPoint y: 518, endPoint x: 1051, endPoint y: 528, distance: 114.4
click at [938, 523] on div at bounding box center [945, 592] width 153 height 138
click at [1084, 532] on div at bounding box center [1106, 592] width 153 height 138
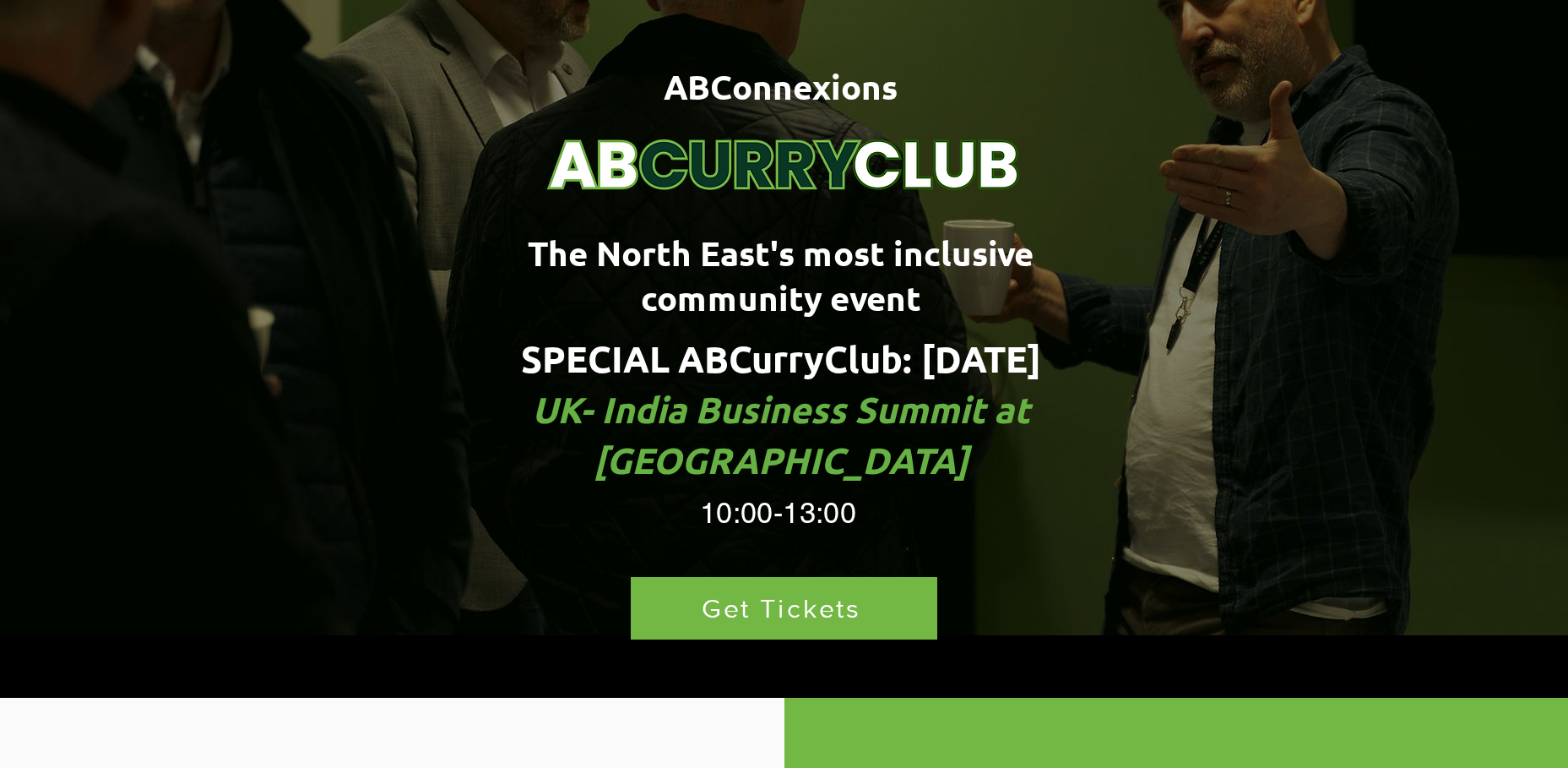
scroll to position [169, 0]
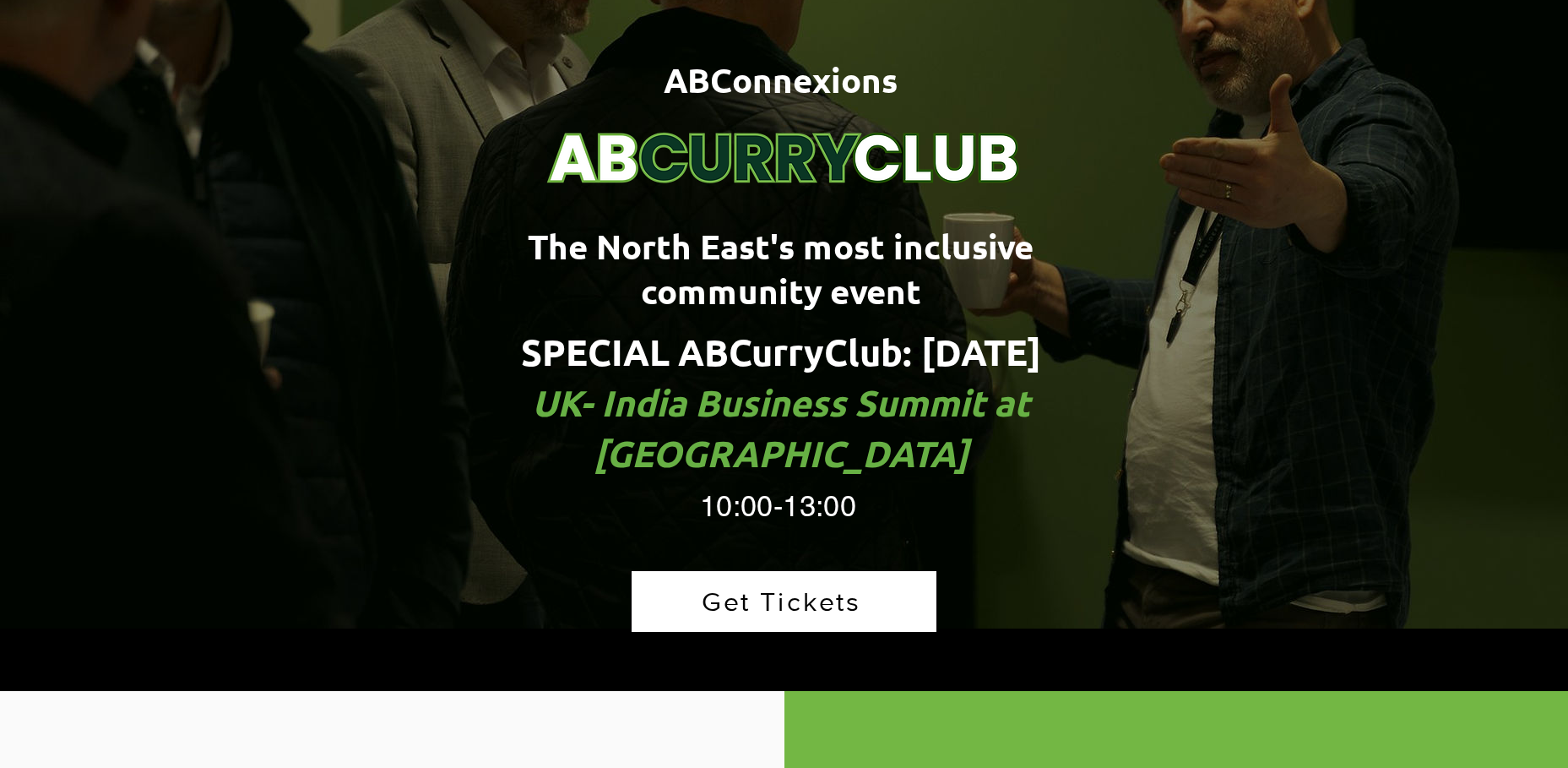
click at [788, 586] on span "Get Tickets" at bounding box center [781, 600] width 159 height 30
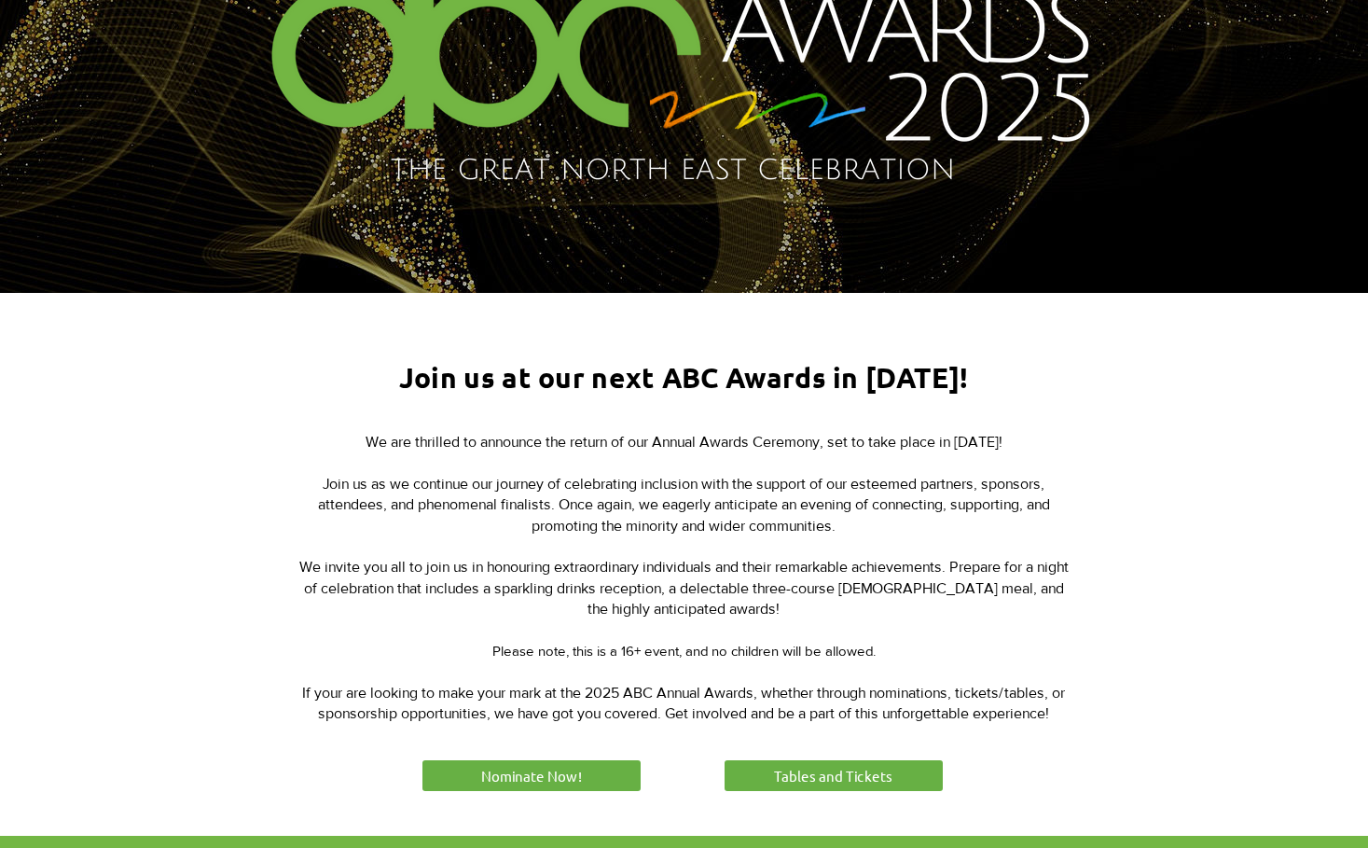
scroll to position [839, 0]
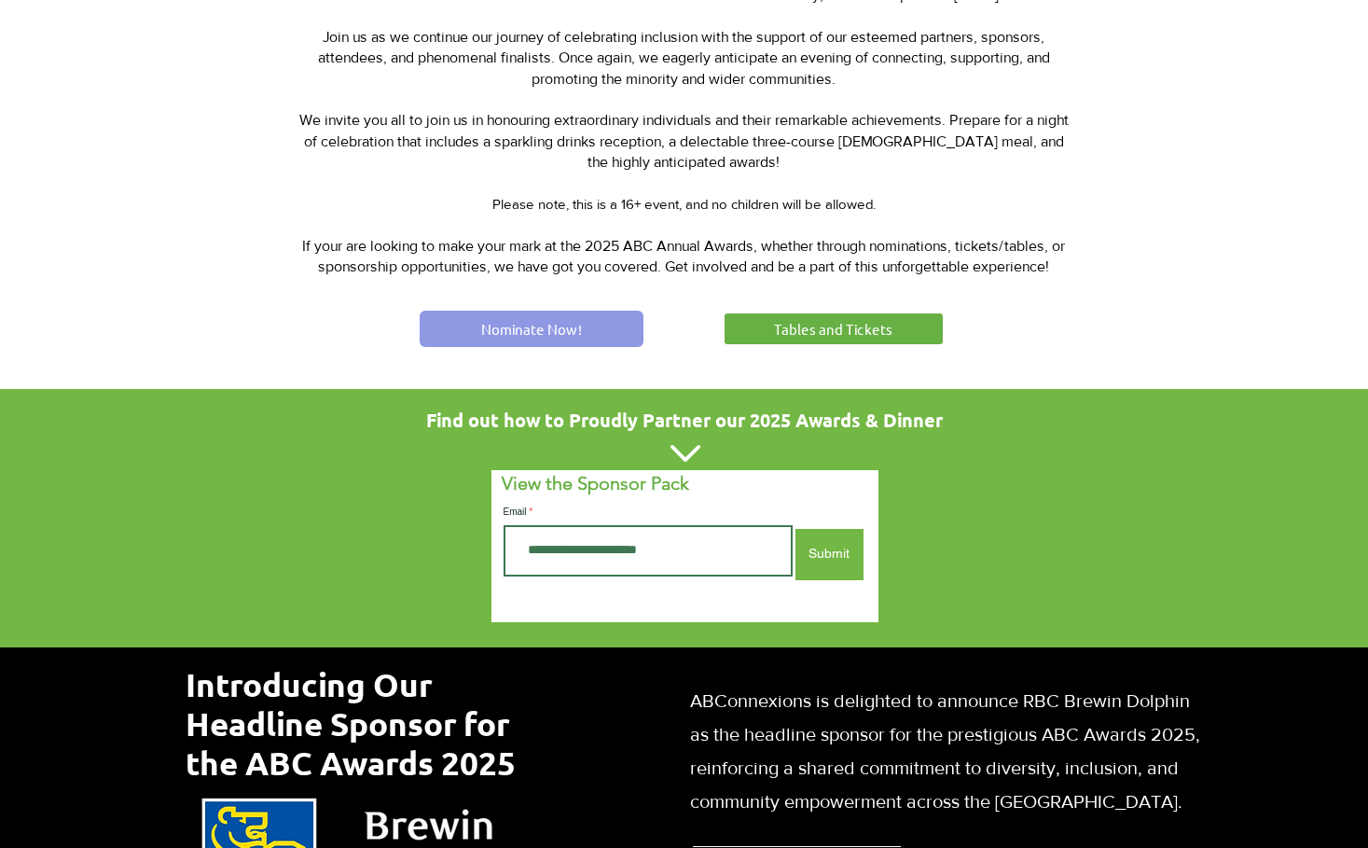
click at [580, 324] on span "Nominate Now!" at bounding box center [531, 329] width 101 height 20
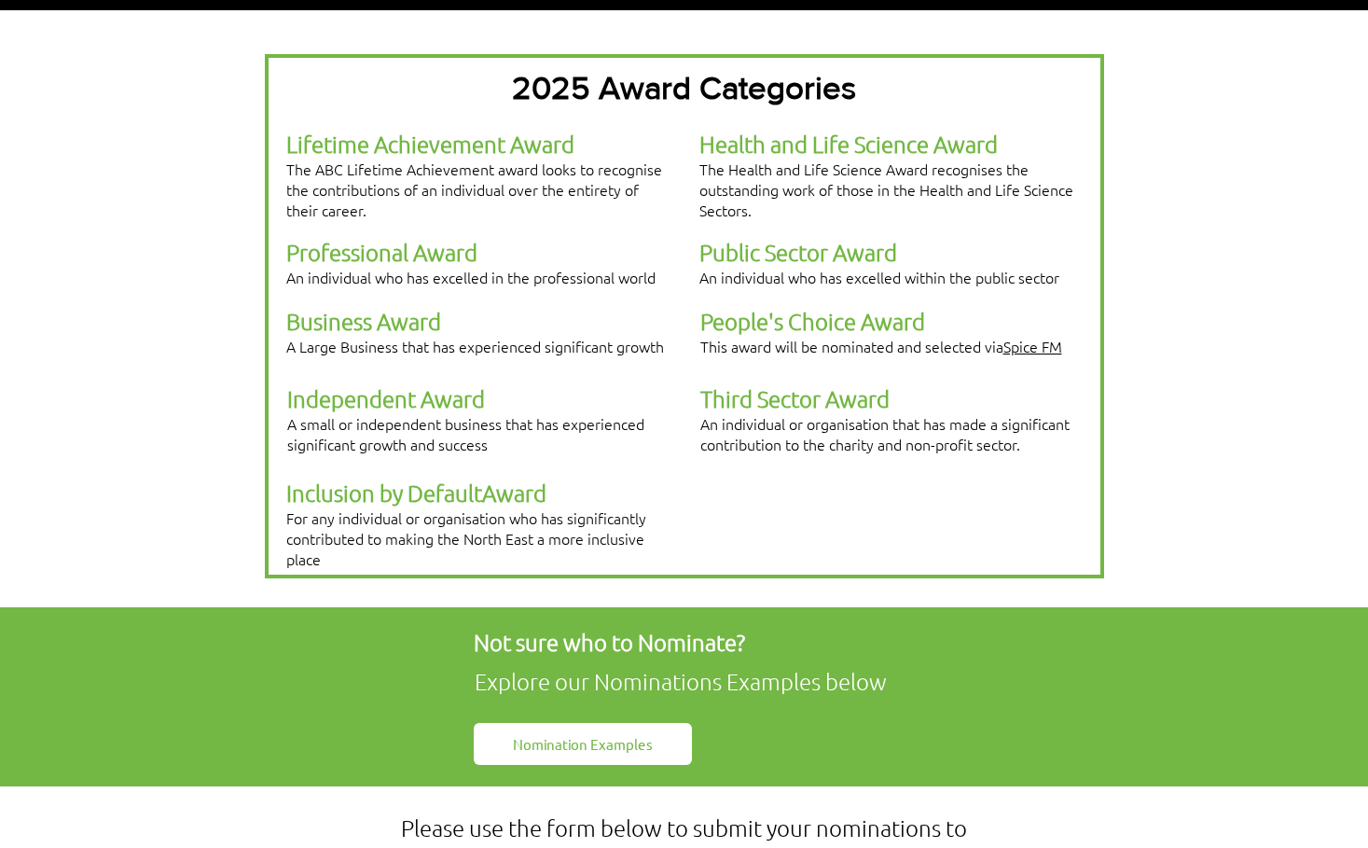
scroll to position [560, 0]
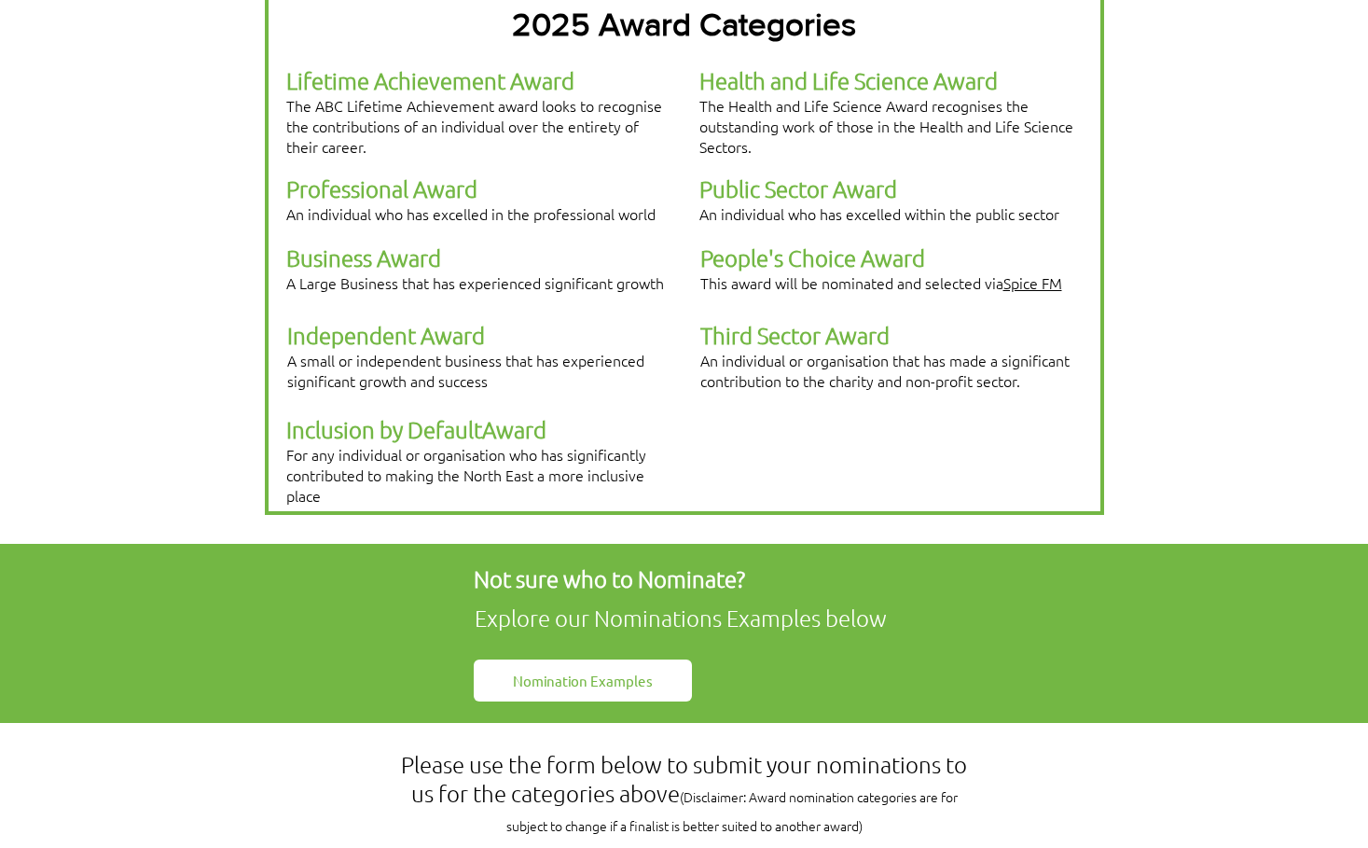
click at [597, 670] on span "Nomination Examples" at bounding box center [583, 680] width 140 height 20
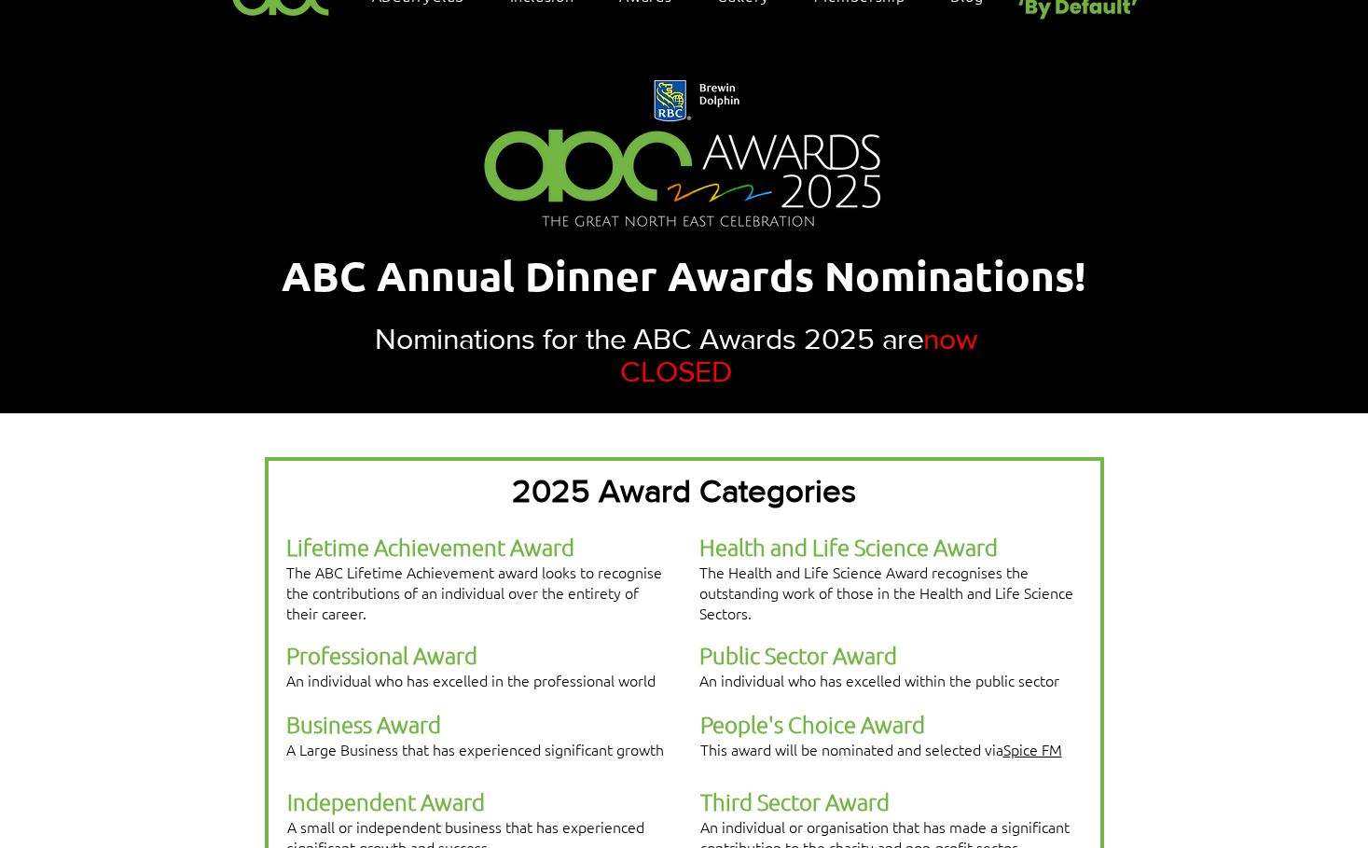
scroll to position [0, 0]
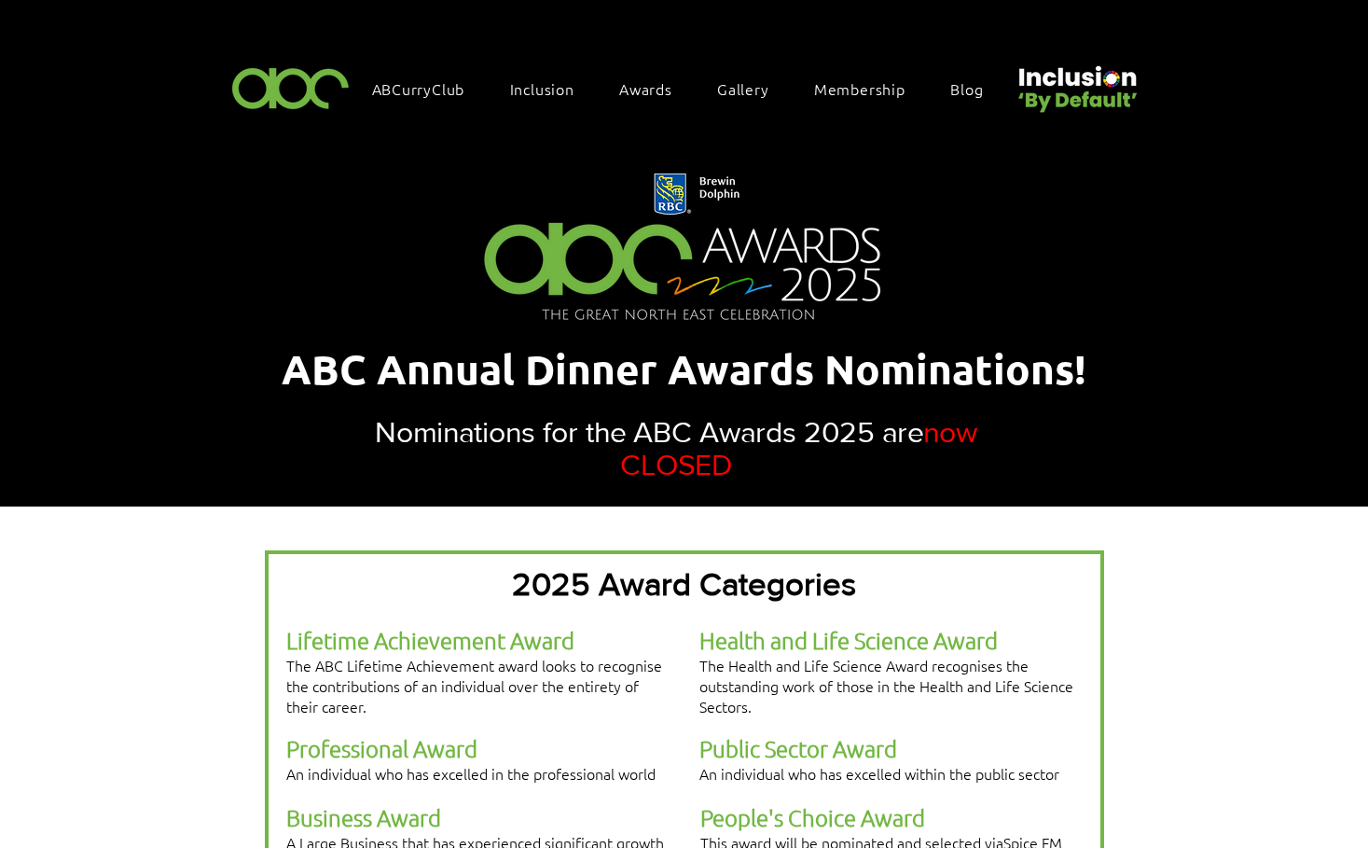
click at [666, 198] on img "main content" at bounding box center [684, 248] width 449 height 202
click at [787, 256] on img "main content" at bounding box center [684, 248] width 449 height 202
click at [836, 83] on span "Membership" at bounding box center [859, 88] width 91 height 21
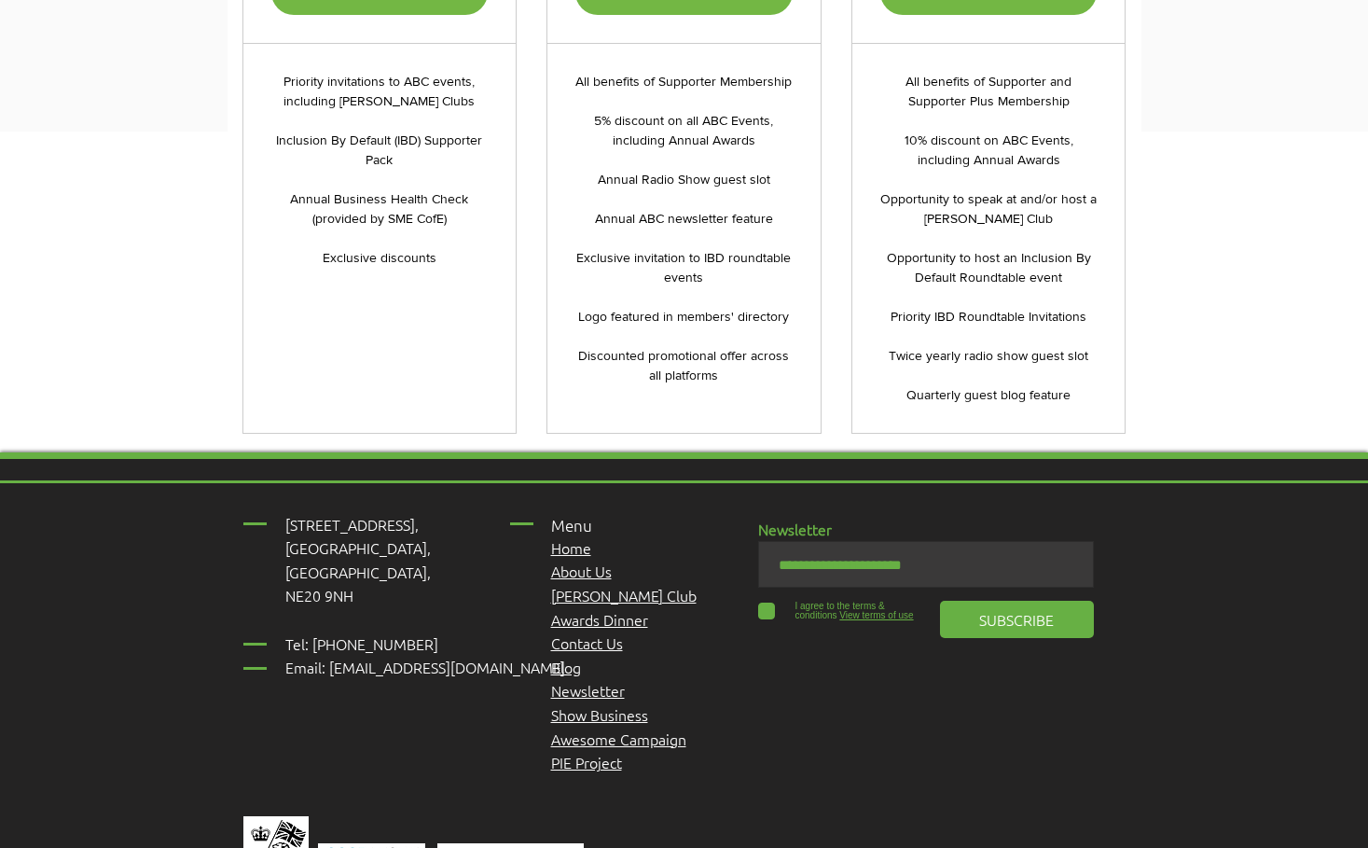
scroll to position [4413, 0]
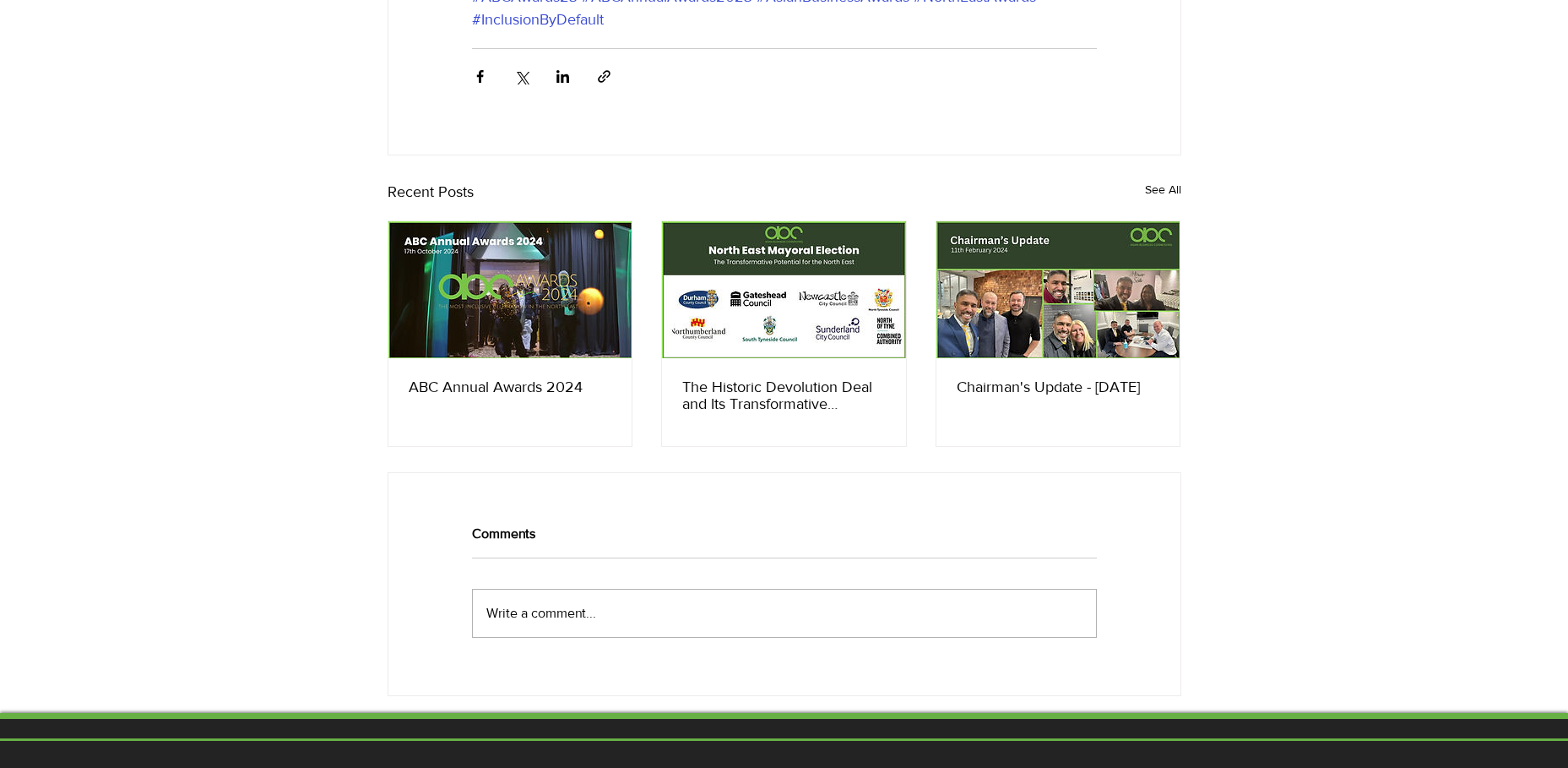
scroll to position [3632, 0]
